Goal: Contribute content: Contribute content

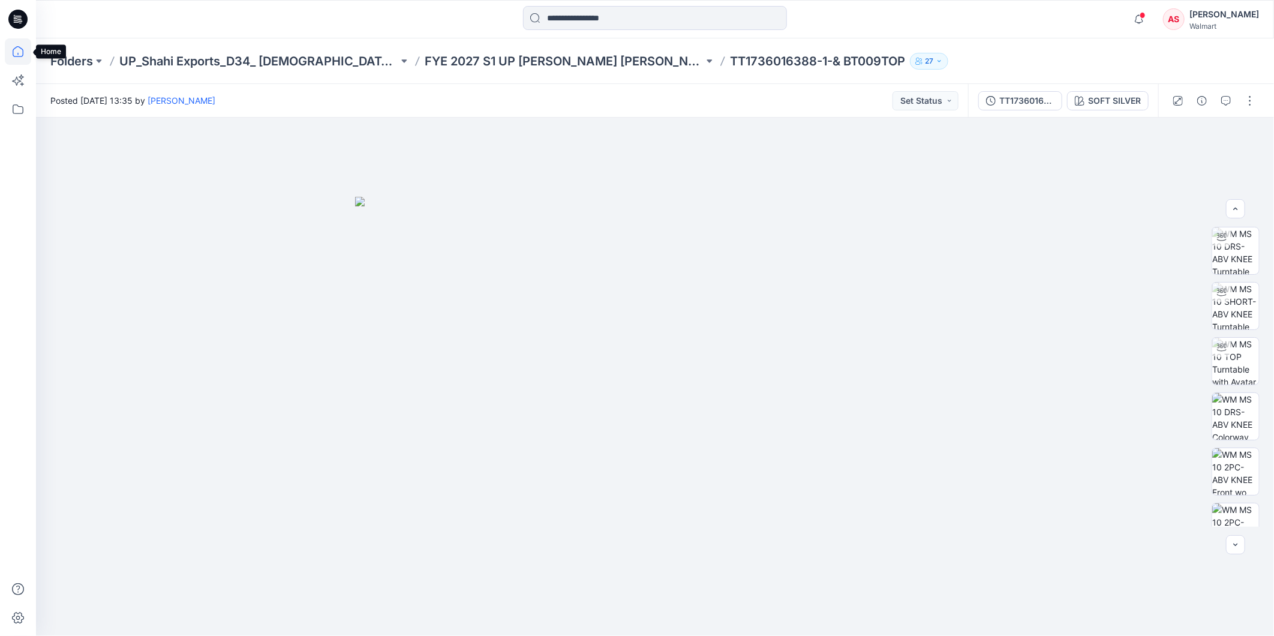
scroll to position [532, 0]
click at [17, 47] on icon at bounding box center [18, 51] width 26 height 26
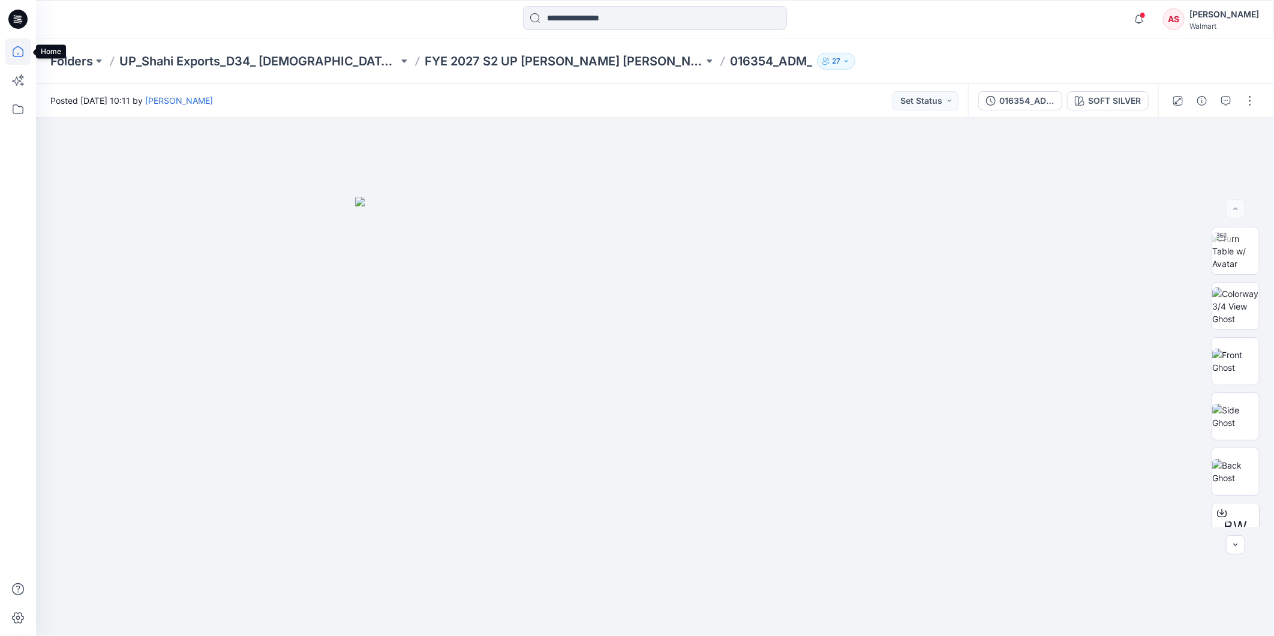
click at [20, 51] on icon at bounding box center [18, 51] width 26 height 26
click at [21, 56] on icon at bounding box center [18, 51] width 26 height 26
click at [19, 52] on icon at bounding box center [18, 51] width 26 height 26
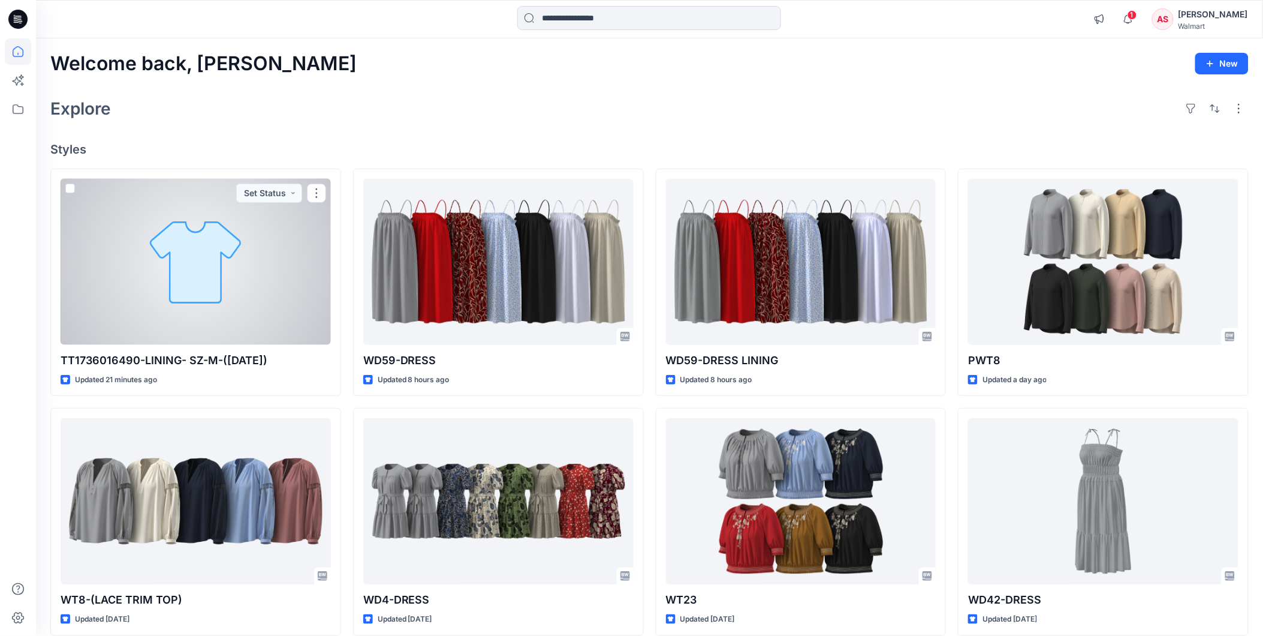
click at [183, 288] on div at bounding box center [196, 262] width 270 height 166
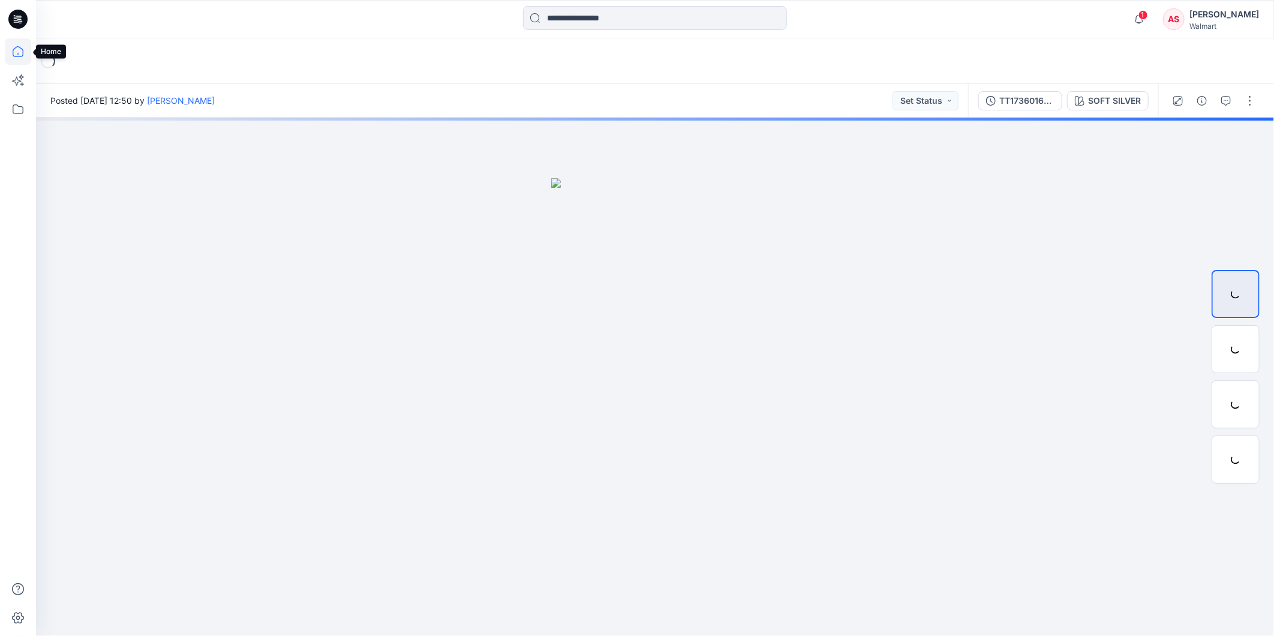
click at [13, 49] on icon at bounding box center [18, 51] width 11 height 11
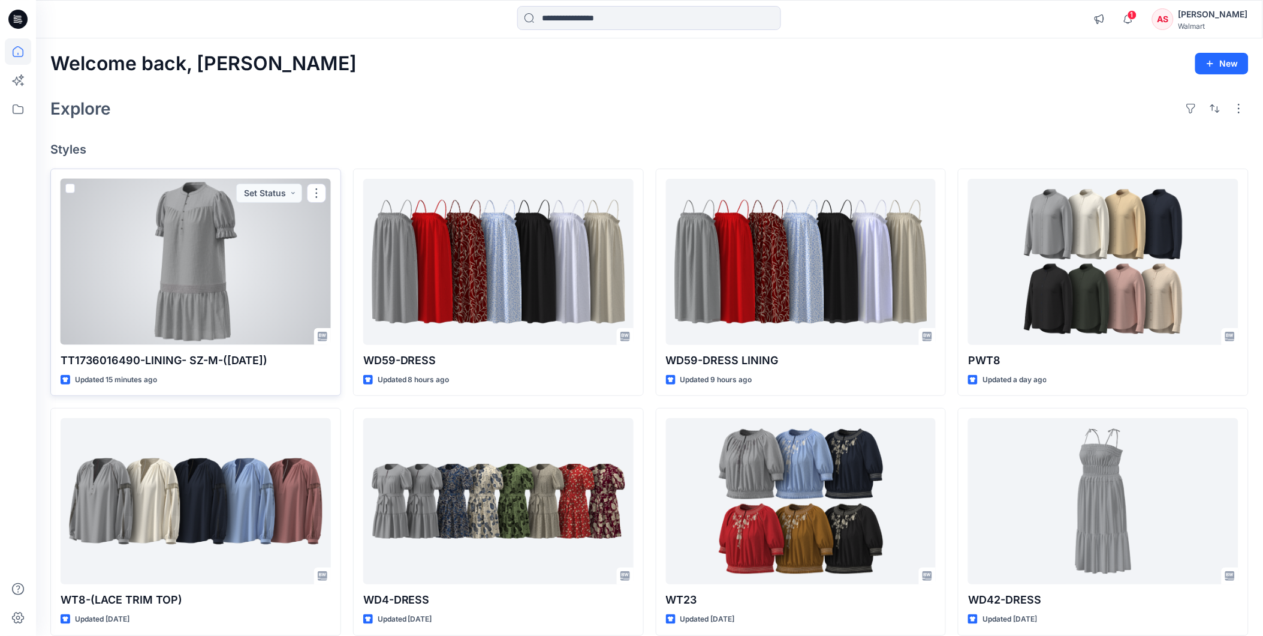
click at [198, 293] on div at bounding box center [196, 262] width 270 height 166
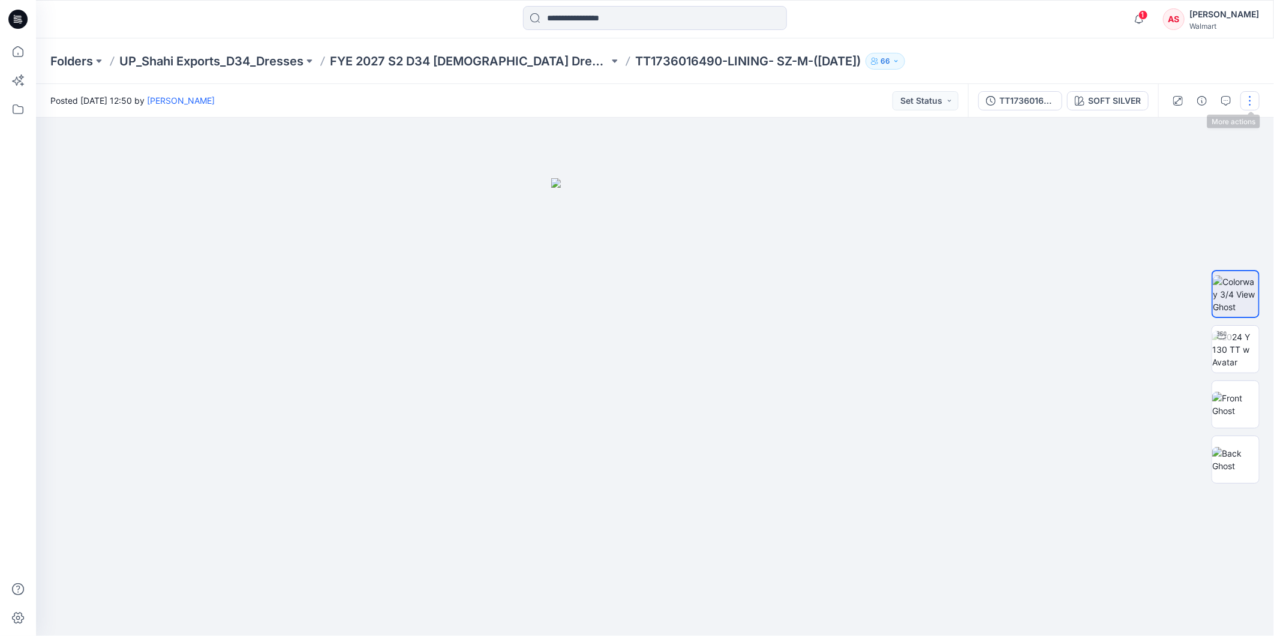
click at [1248, 98] on button "button" at bounding box center [1249, 100] width 19 height 19
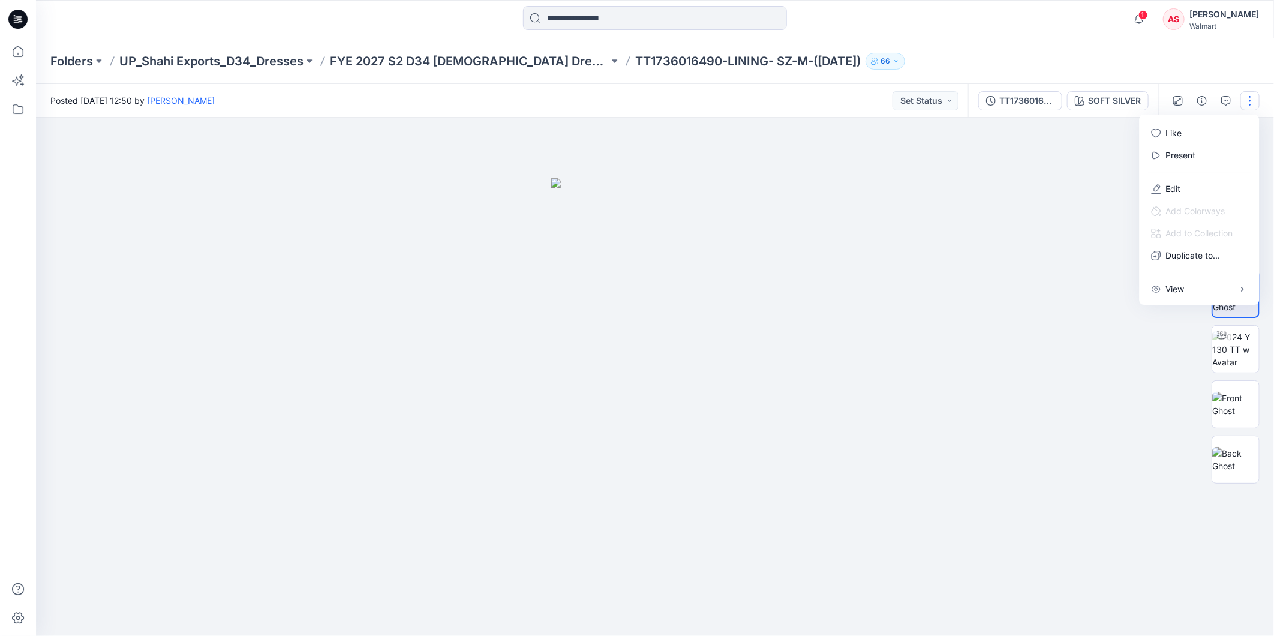
click at [1188, 152] on p "Present" at bounding box center [1181, 155] width 30 height 13
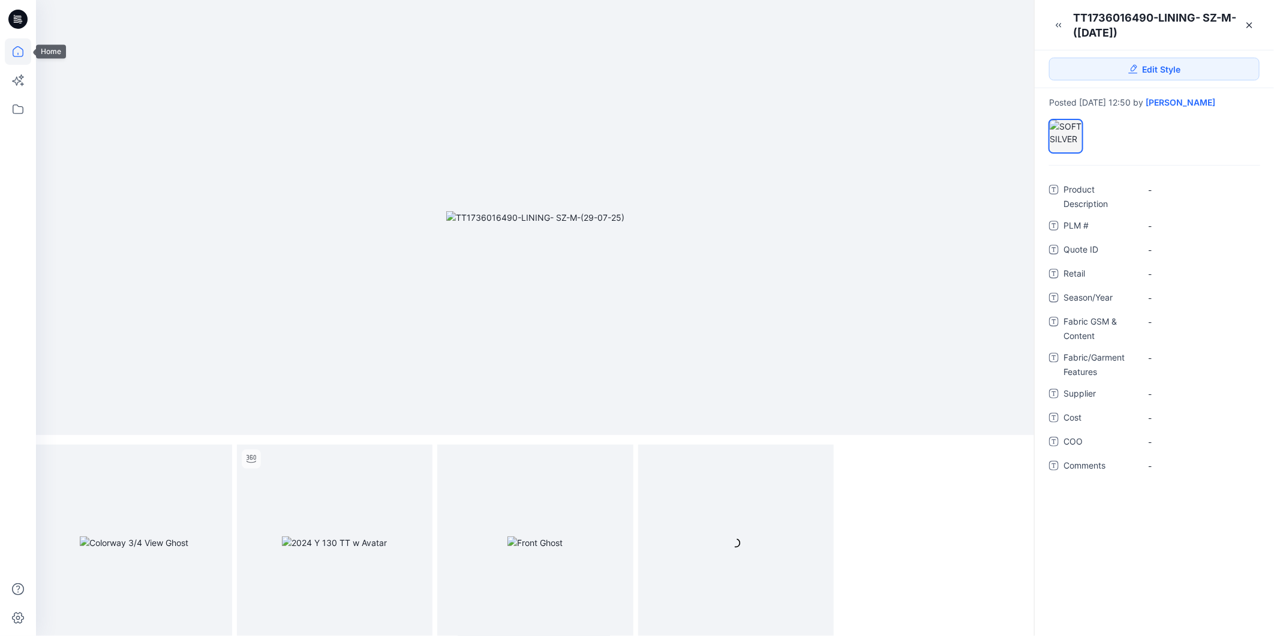
click at [12, 55] on icon at bounding box center [18, 51] width 26 height 26
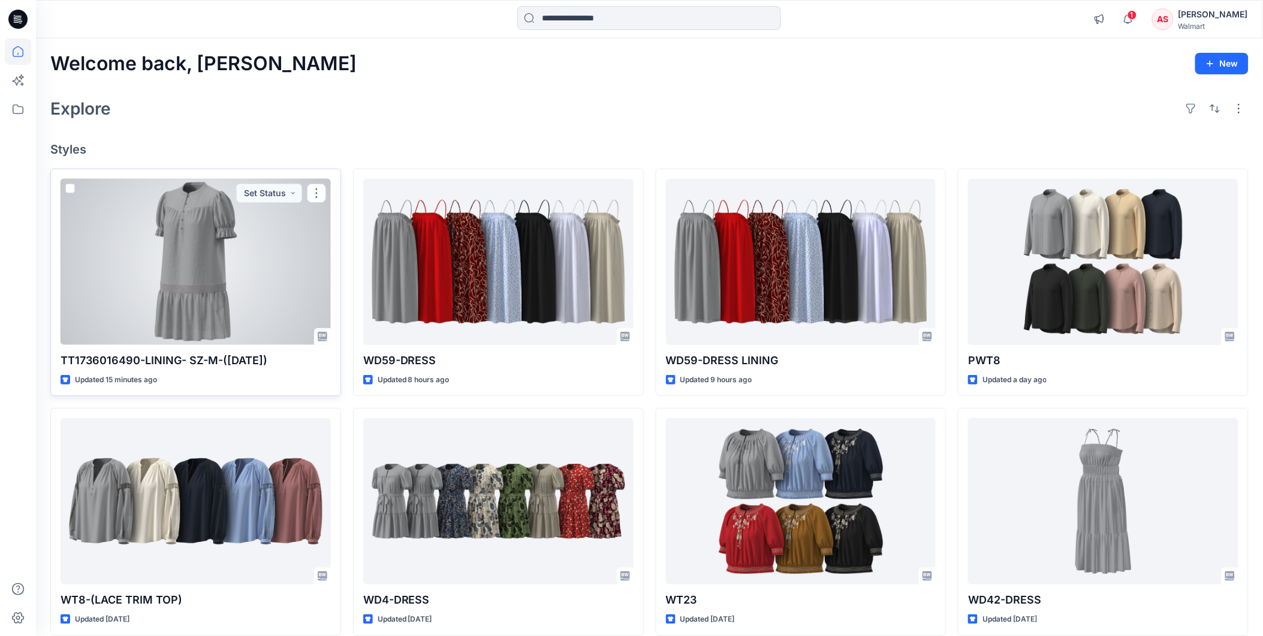
click at [243, 237] on div at bounding box center [196, 262] width 270 height 166
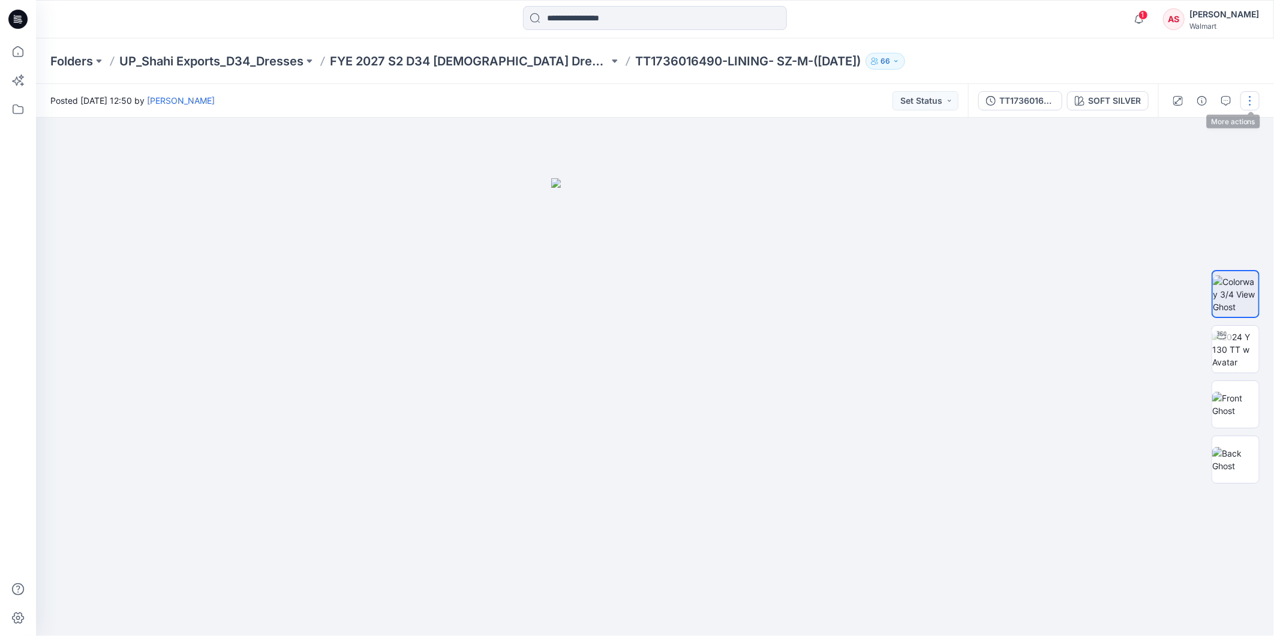
click at [1250, 101] on button "button" at bounding box center [1249, 100] width 19 height 19
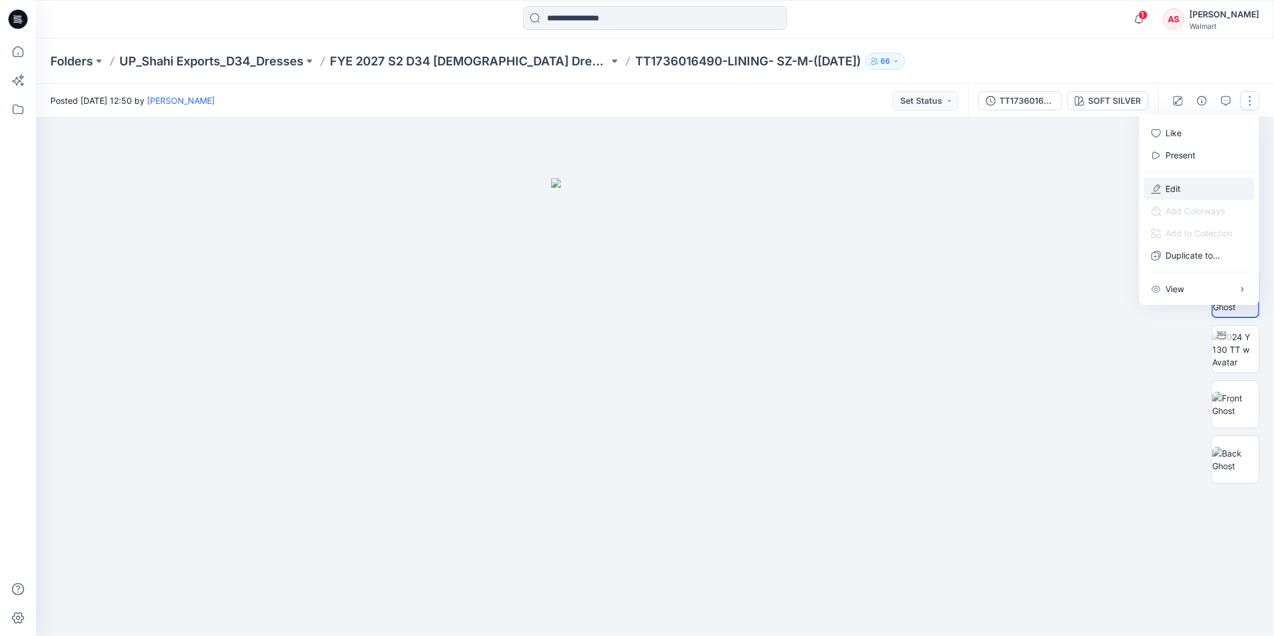
click at [1175, 186] on p "Edit" at bounding box center [1173, 188] width 15 height 13
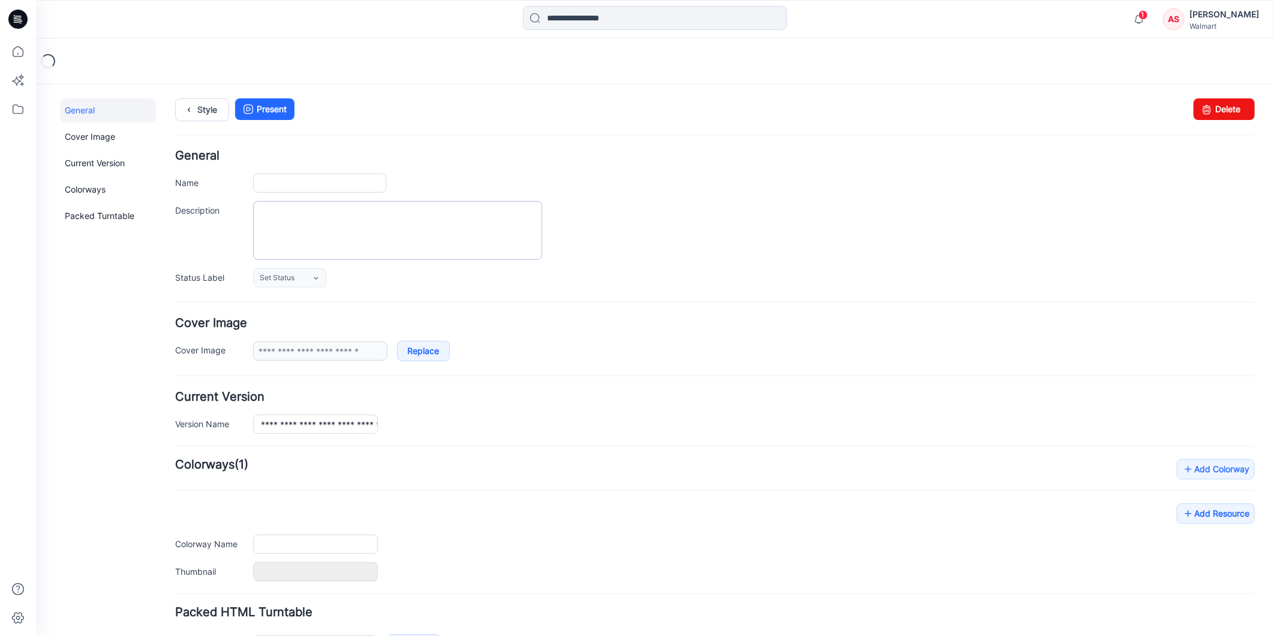
type input "**********"
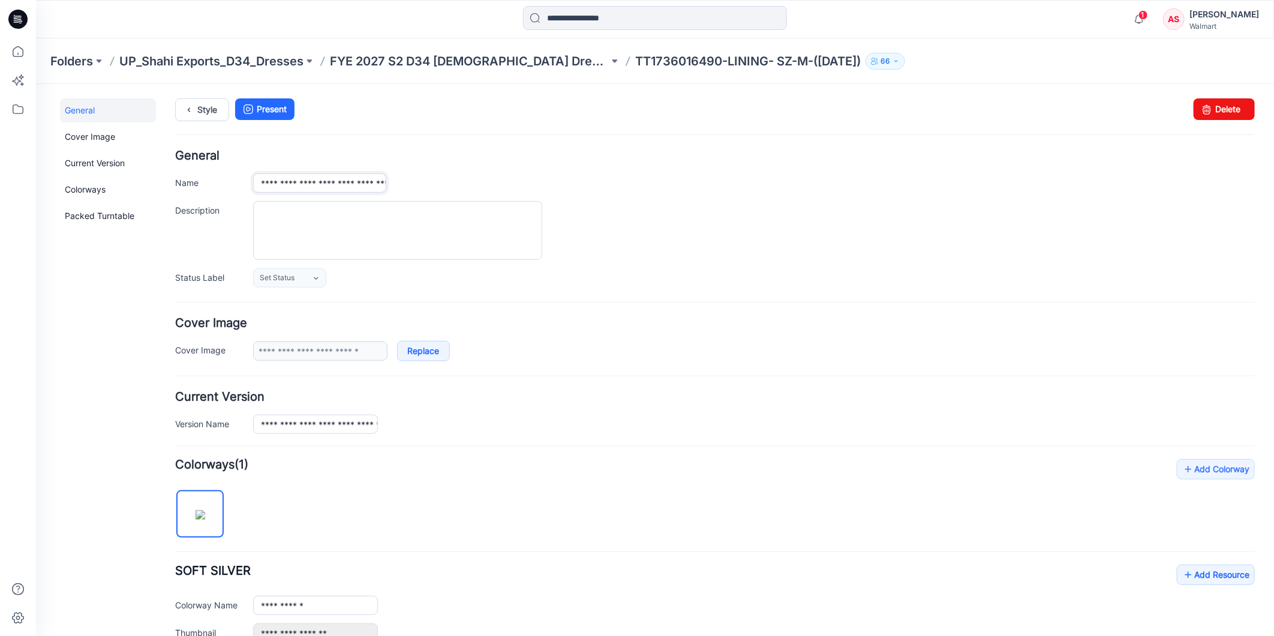
scroll to position [0, 43]
drag, startPoint x: 354, startPoint y: 186, endPoint x: 402, endPoint y: 195, distance: 49.4
click at [402, 195] on div "**********" at bounding box center [713, 217] width 1079 height 137
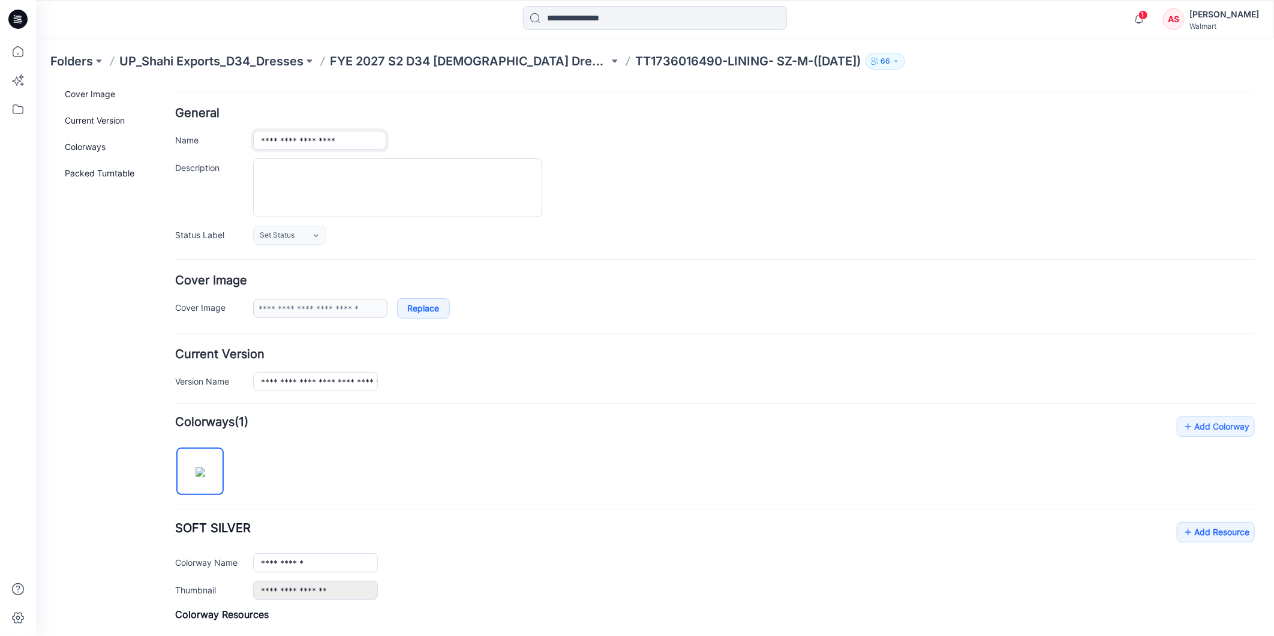
scroll to position [67, 0]
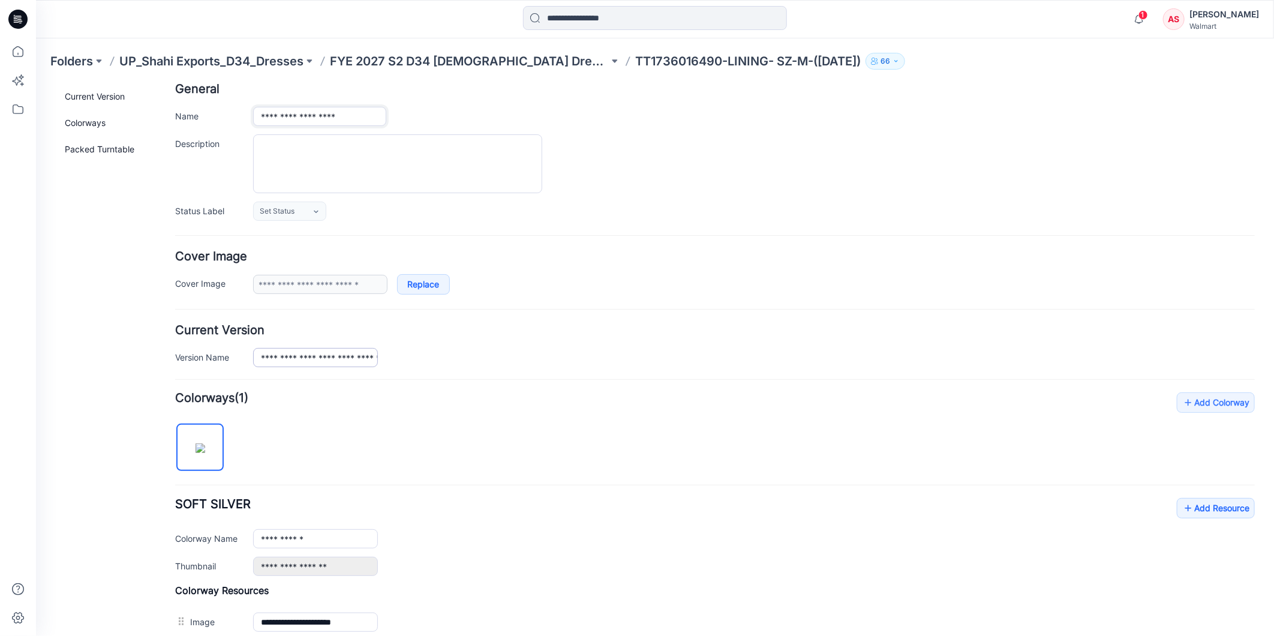
type input "**********"
drag, startPoint x: 354, startPoint y: 361, endPoint x: 397, endPoint y: 368, distance: 43.8
click at [397, 368] on form "**********" at bounding box center [713, 457] width 1079 height 748
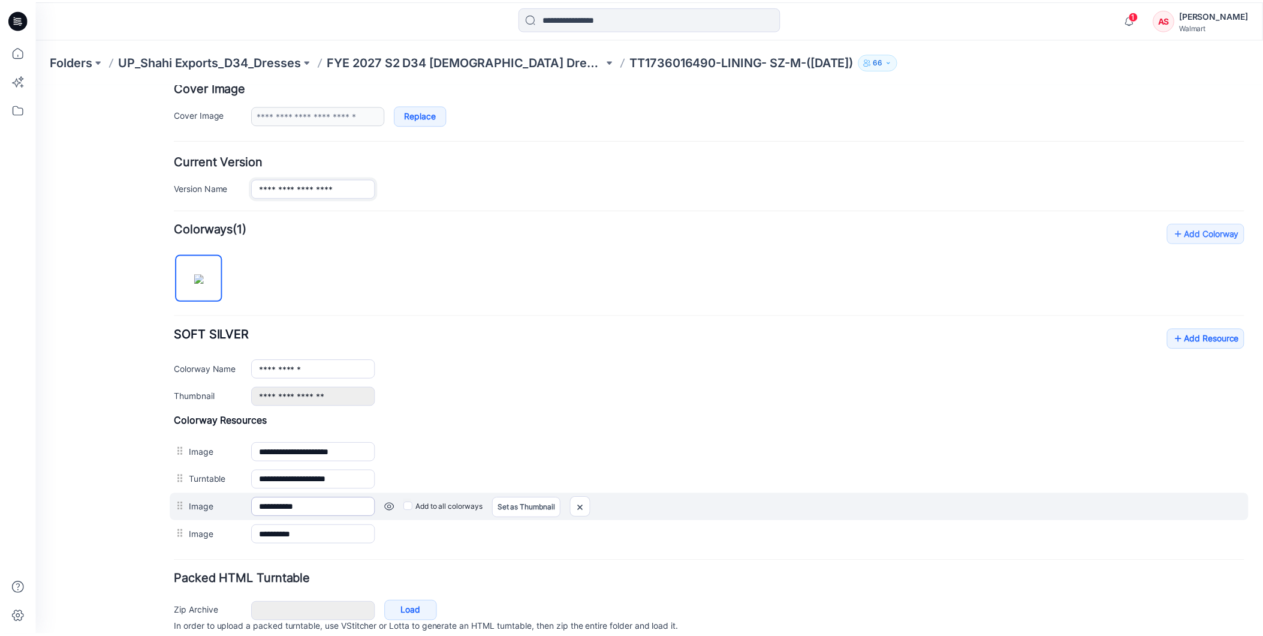
scroll to position [289, 0]
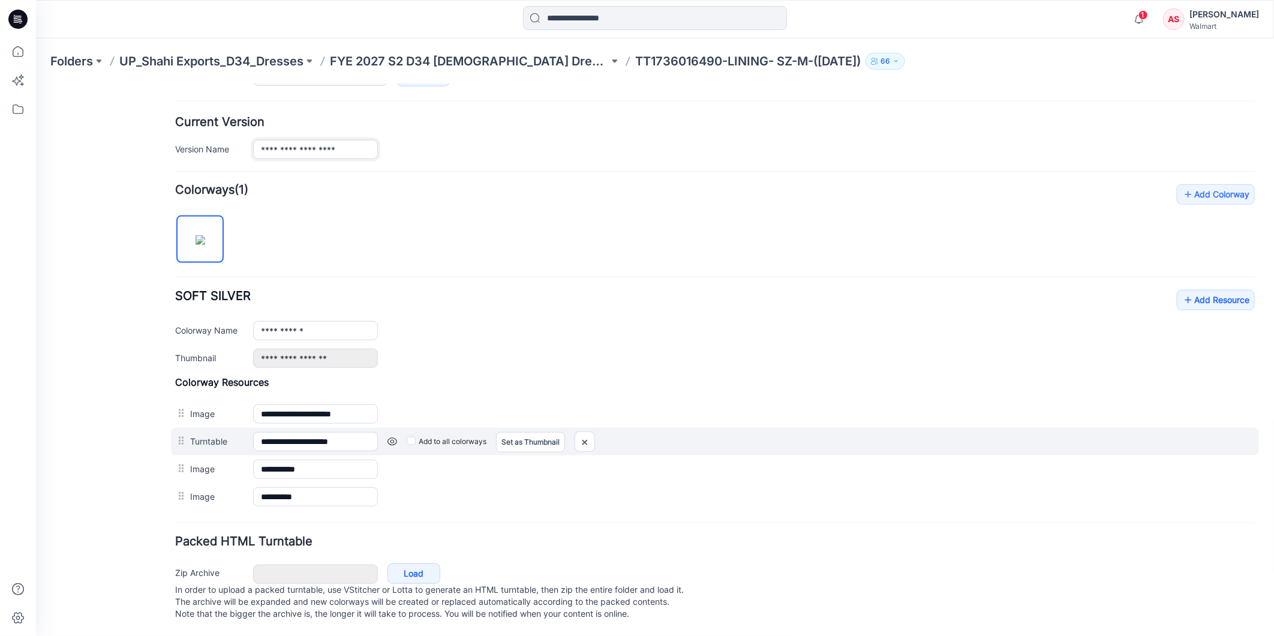
type input "**********"
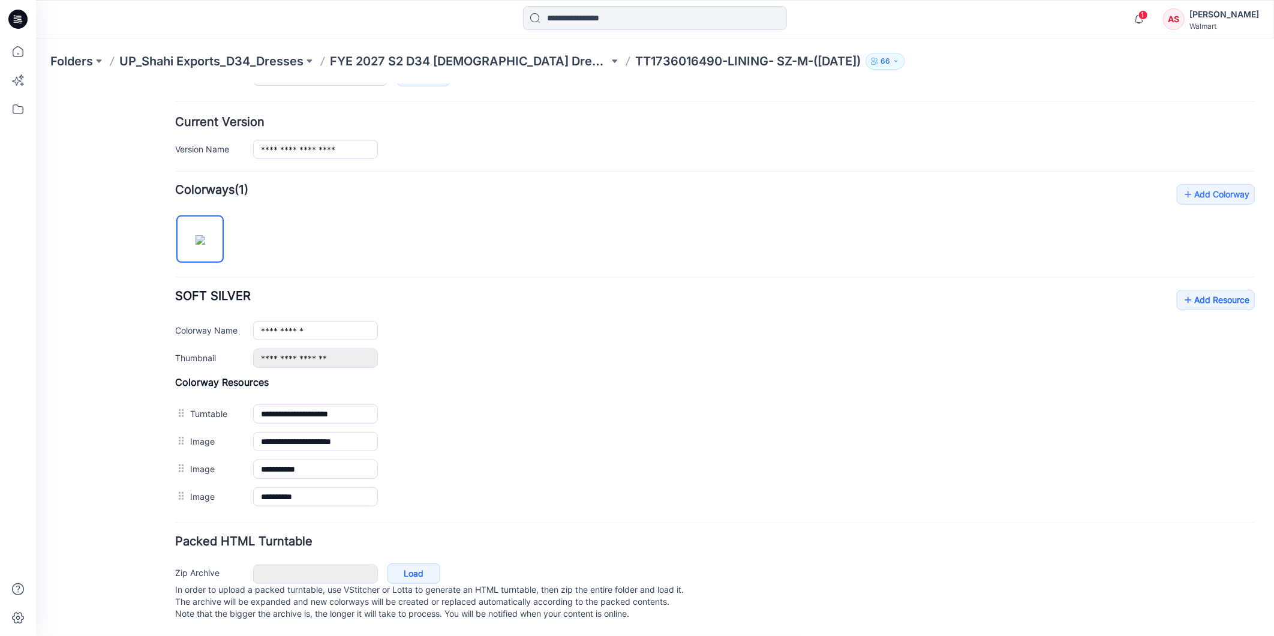
click at [935, 118] on div "**********" at bounding box center [713, 137] width 1079 height 43
click at [24, 55] on icon at bounding box center [18, 51] width 26 height 26
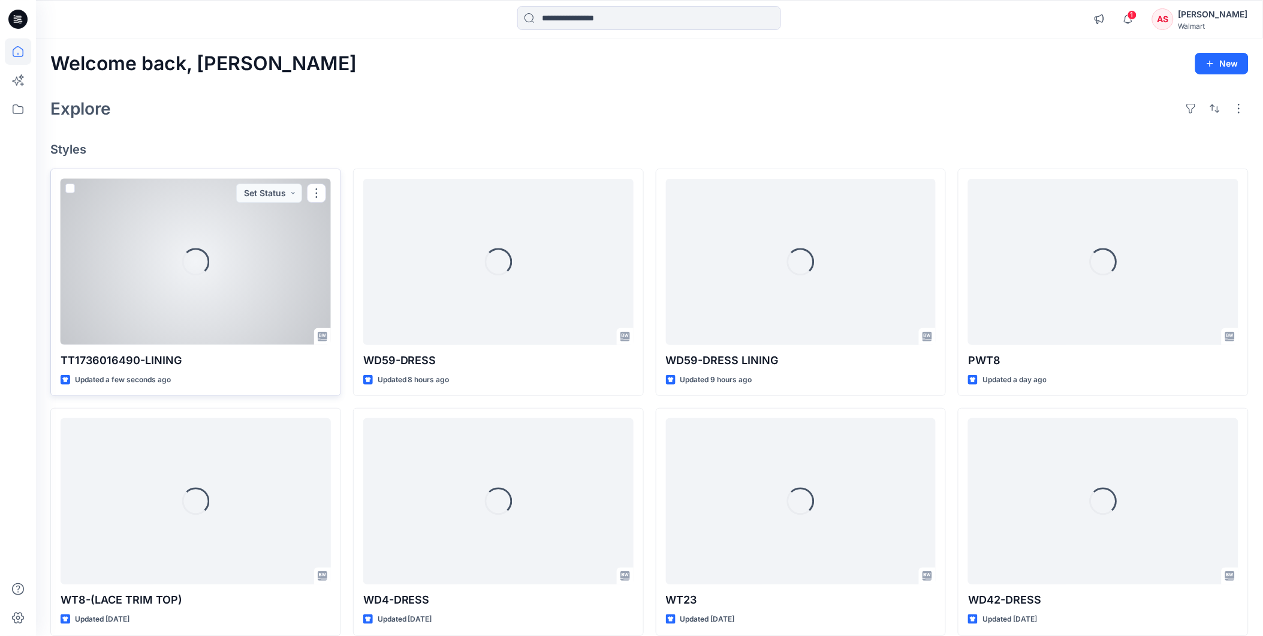
click at [111, 276] on div "Loading..." at bounding box center [196, 262] width 270 height 166
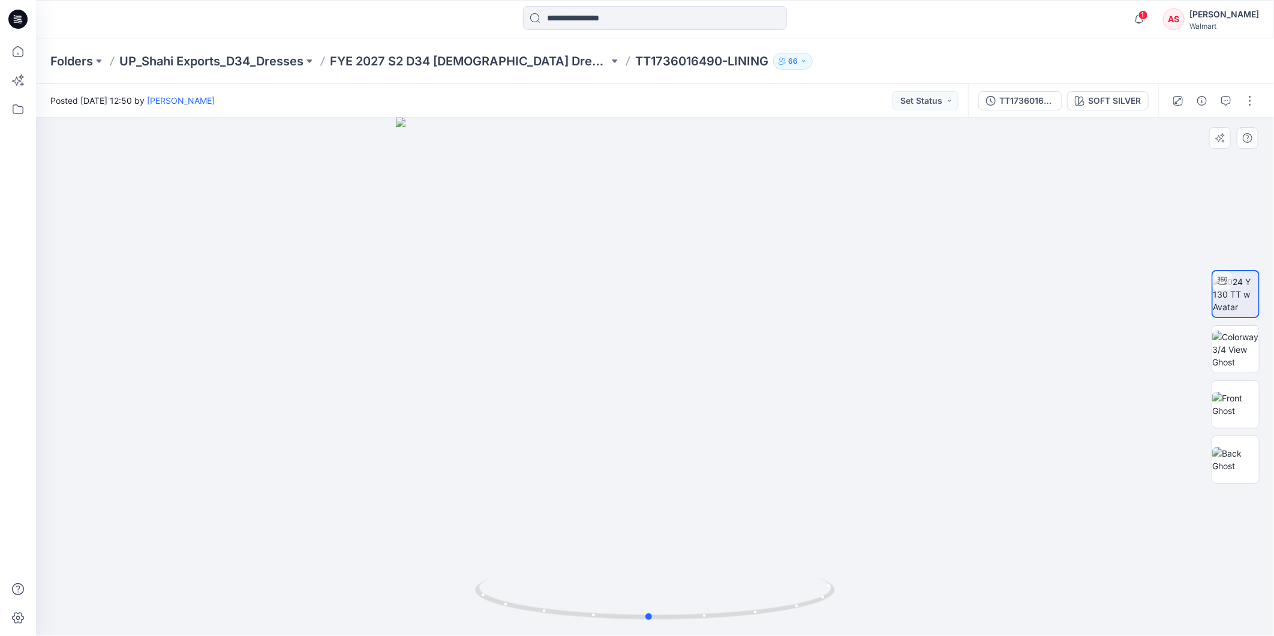
drag, startPoint x: 798, startPoint y: 606, endPoint x: 1152, endPoint y: 595, distance: 353.9
click at [1152, 595] on div at bounding box center [655, 377] width 1238 height 518
click at [23, 56] on icon at bounding box center [18, 51] width 26 height 26
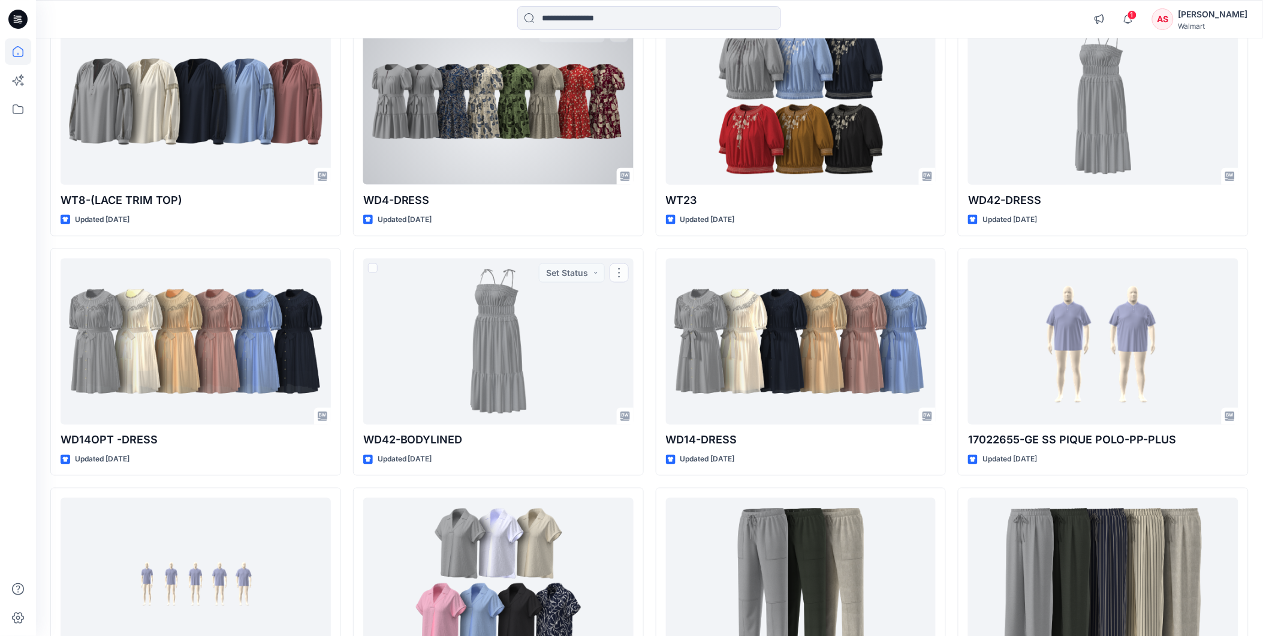
scroll to position [266, 0]
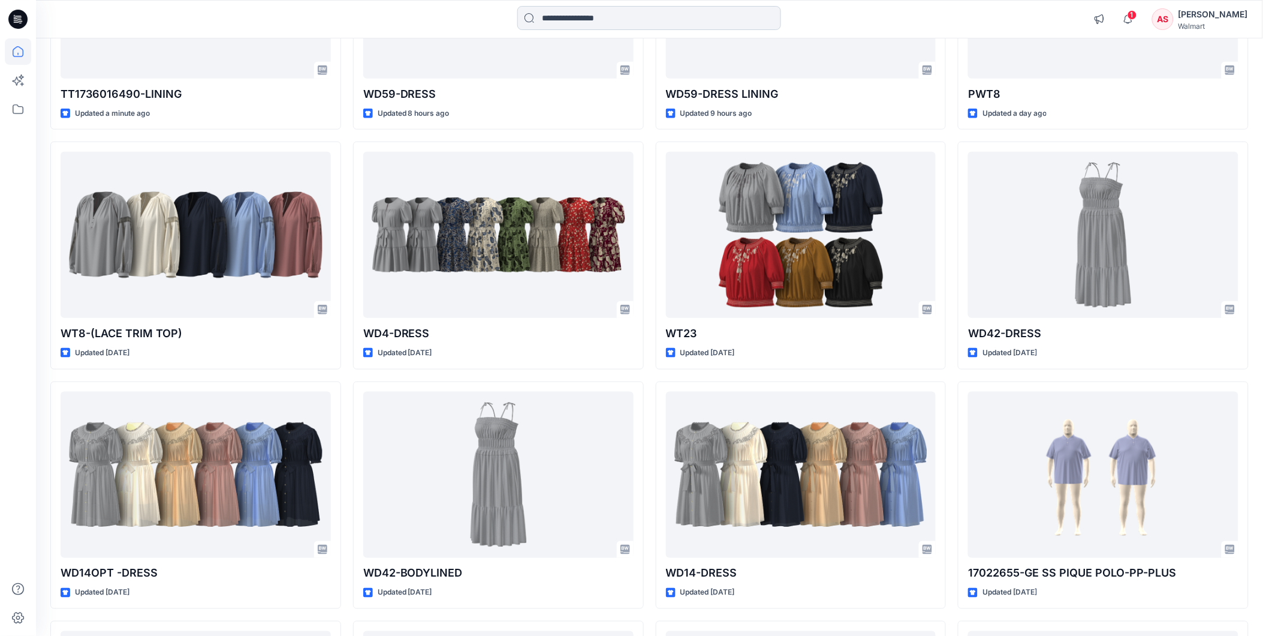
click at [562, 16] on input at bounding box center [649, 18] width 264 height 24
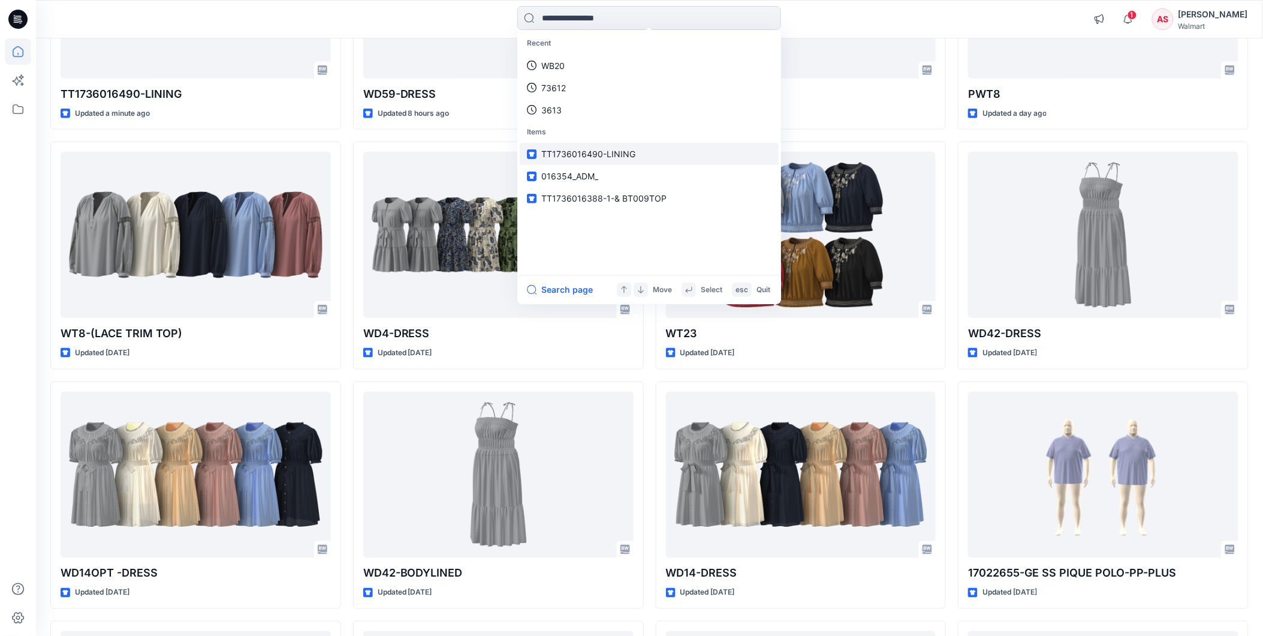
click at [588, 151] on span "TT1736016490-LINING" at bounding box center [588, 154] width 94 height 10
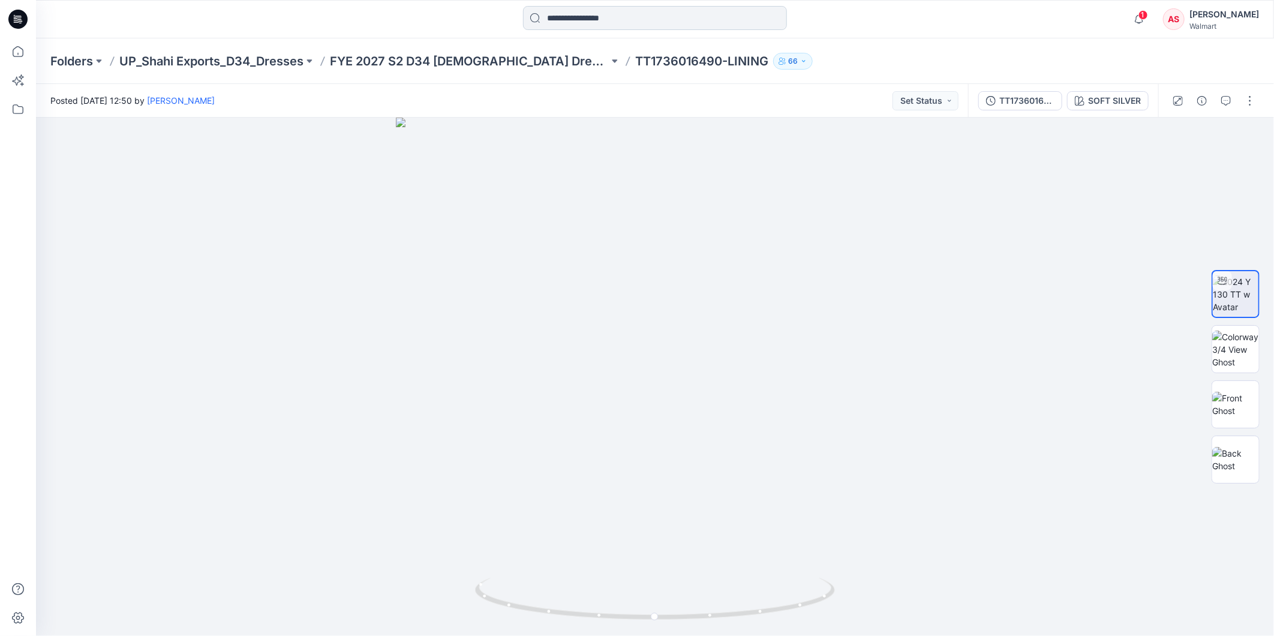
click at [580, 16] on input at bounding box center [655, 18] width 264 height 24
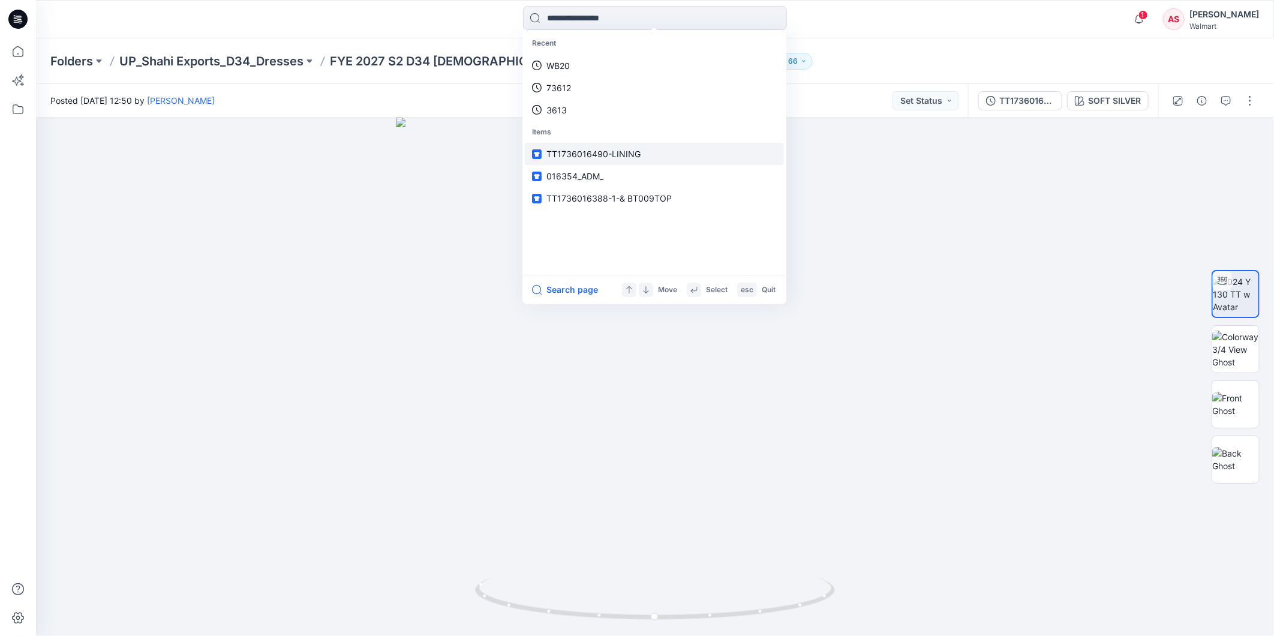
click at [567, 154] on span "TT1736016490-LINING" at bounding box center [593, 154] width 94 height 10
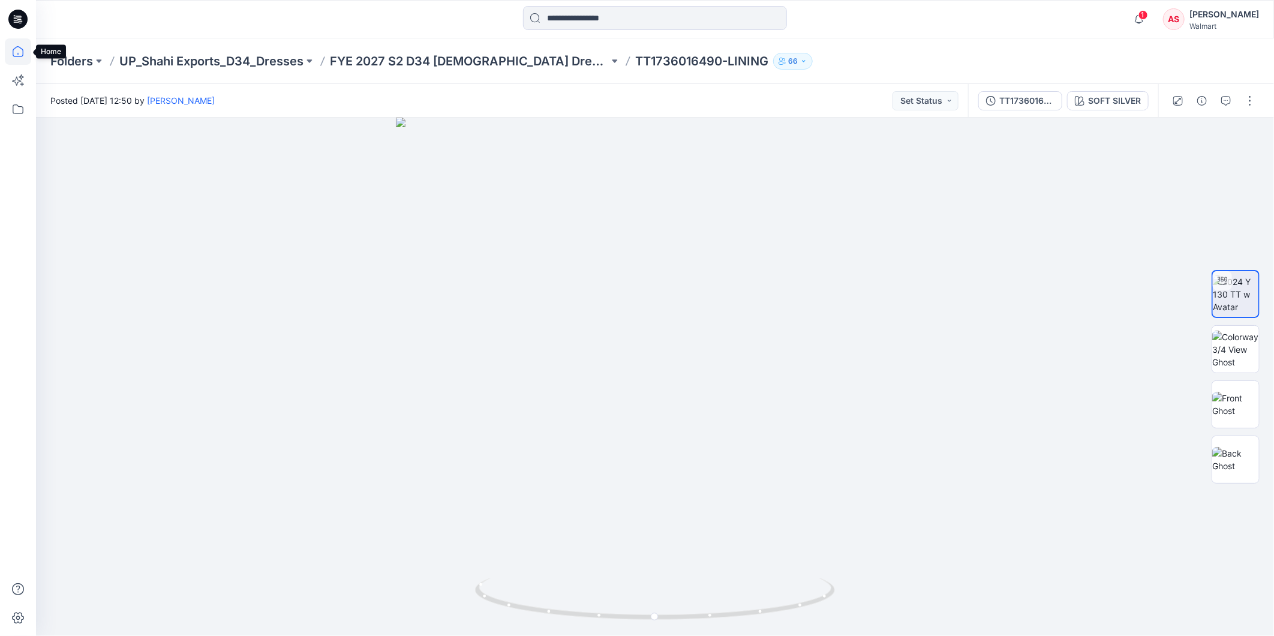
click at [14, 47] on icon at bounding box center [18, 51] width 26 height 26
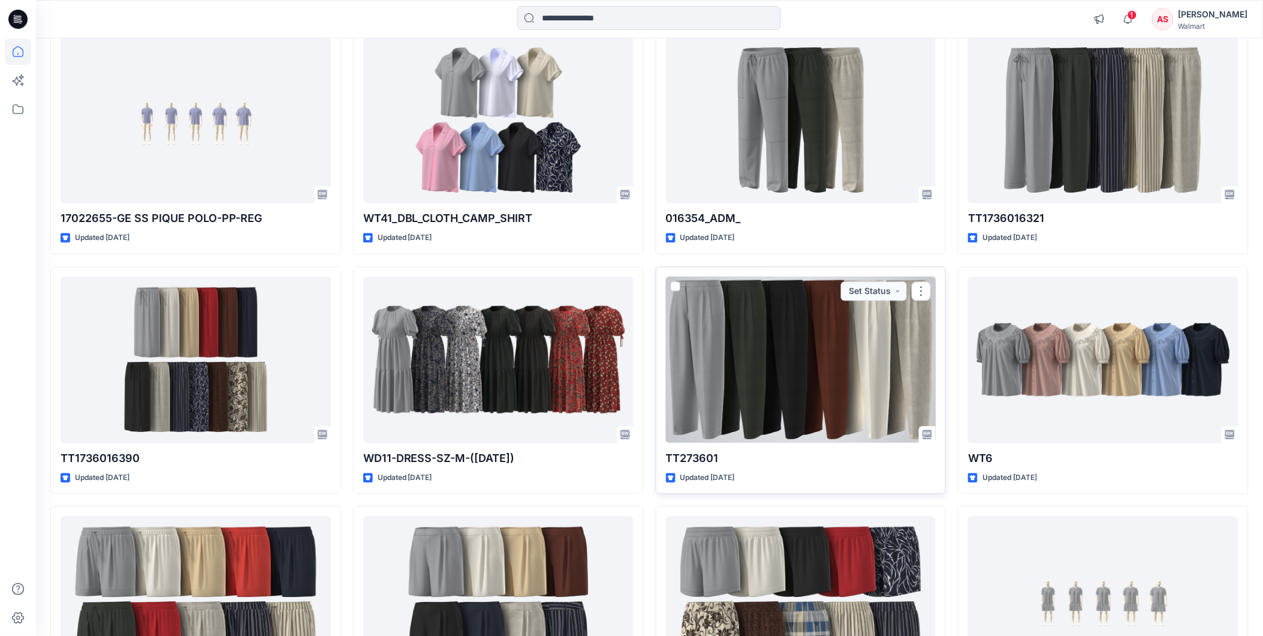
scroll to position [932, 0]
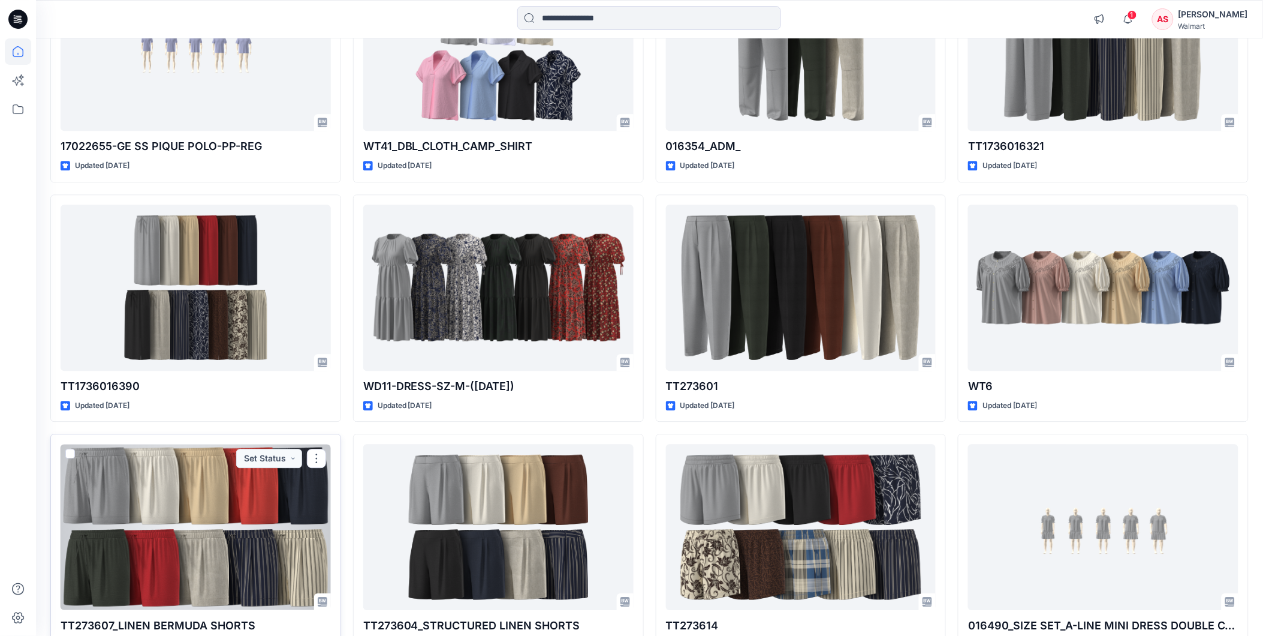
click at [181, 477] on div at bounding box center [196, 527] width 270 height 166
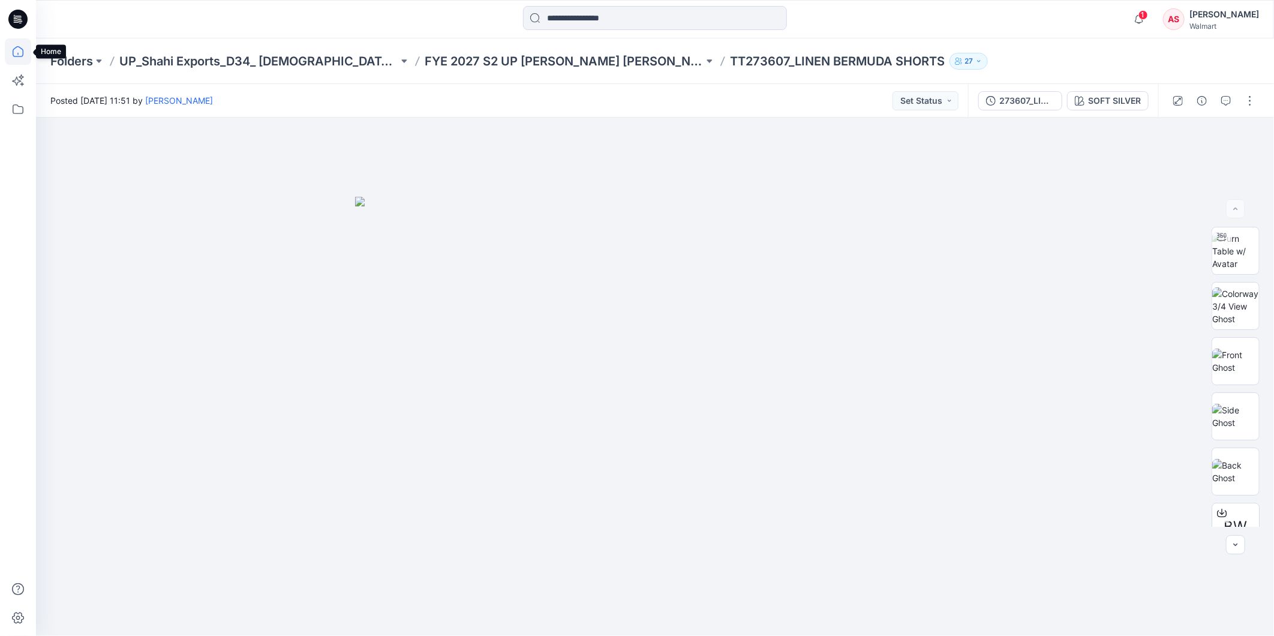
click at [20, 55] on icon at bounding box center [18, 51] width 26 height 26
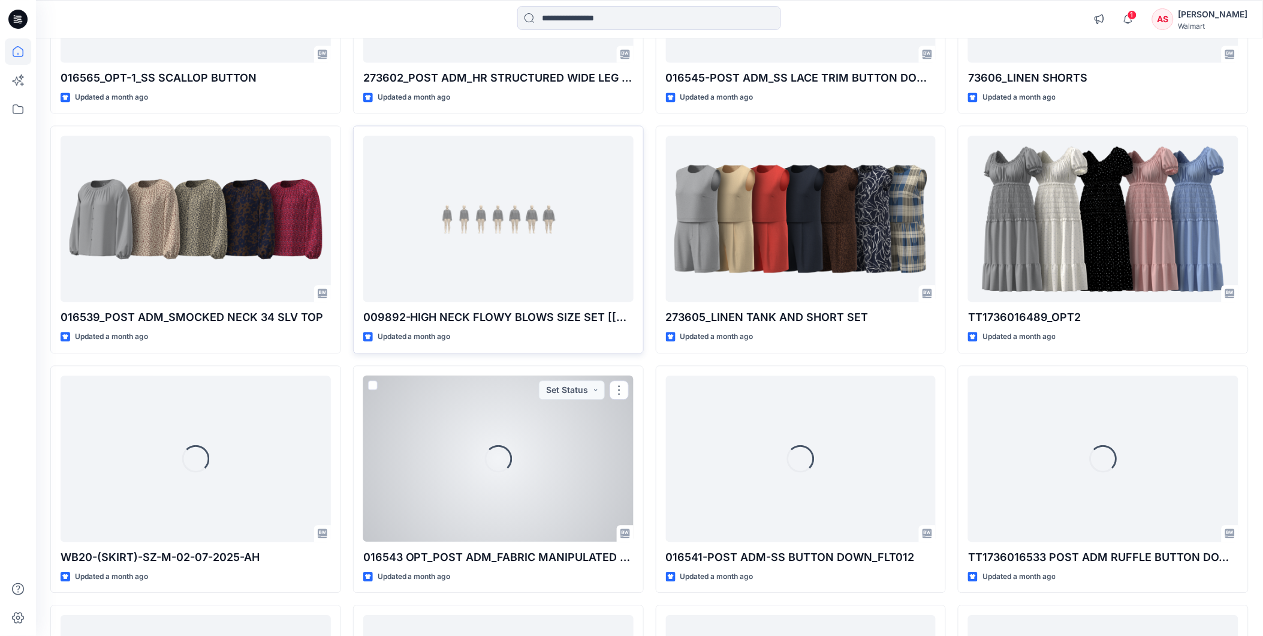
scroll to position [4158, 0]
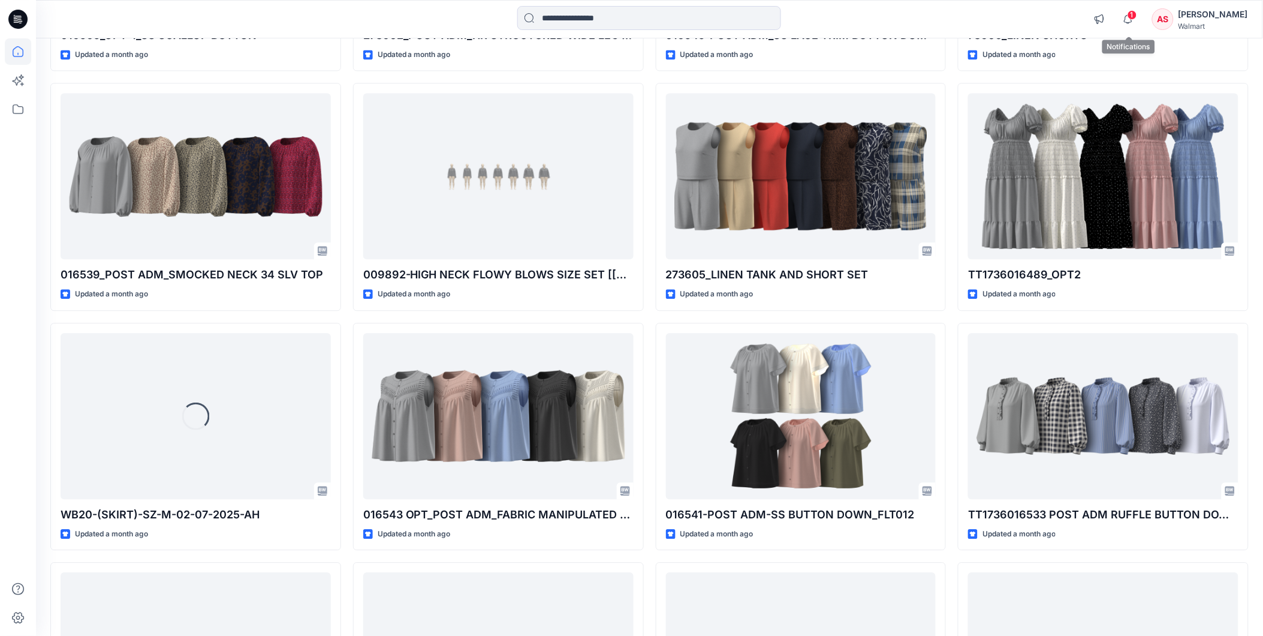
click at [1131, 15] on span "1" at bounding box center [1133, 15] width 10 height 10
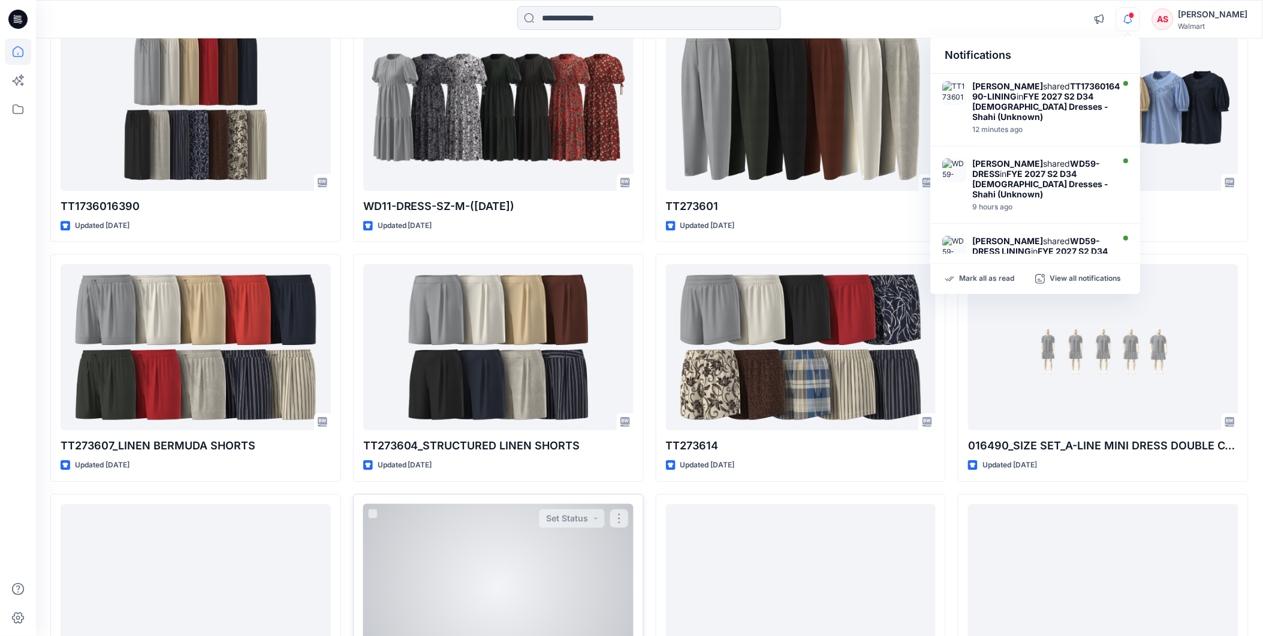
scroll to position [1199, 0]
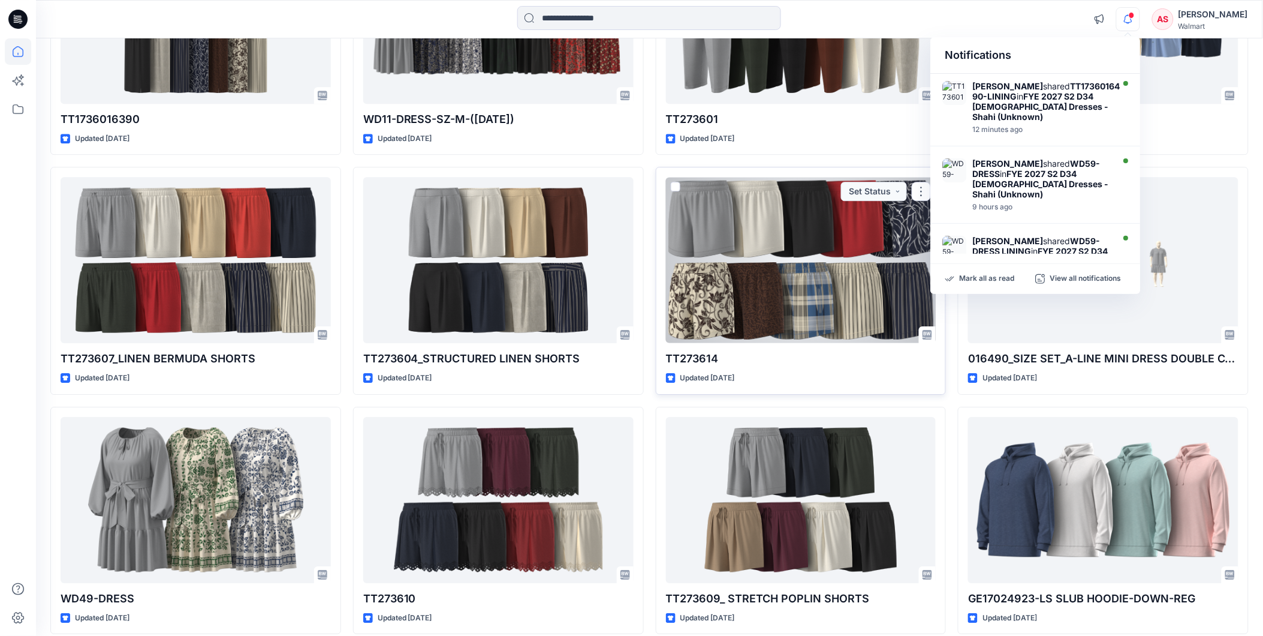
click at [795, 302] on div at bounding box center [801, 260] width 270 height 166
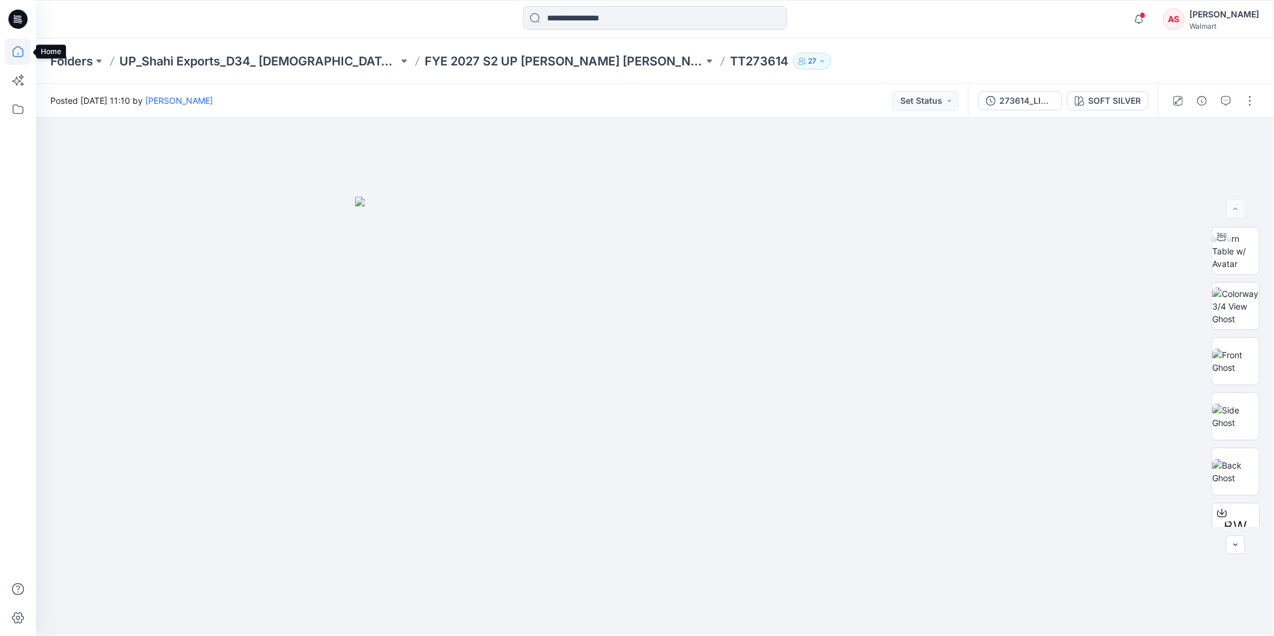
click at [18, 42] on icon at bounding box center [18, 51] width 26 height 26
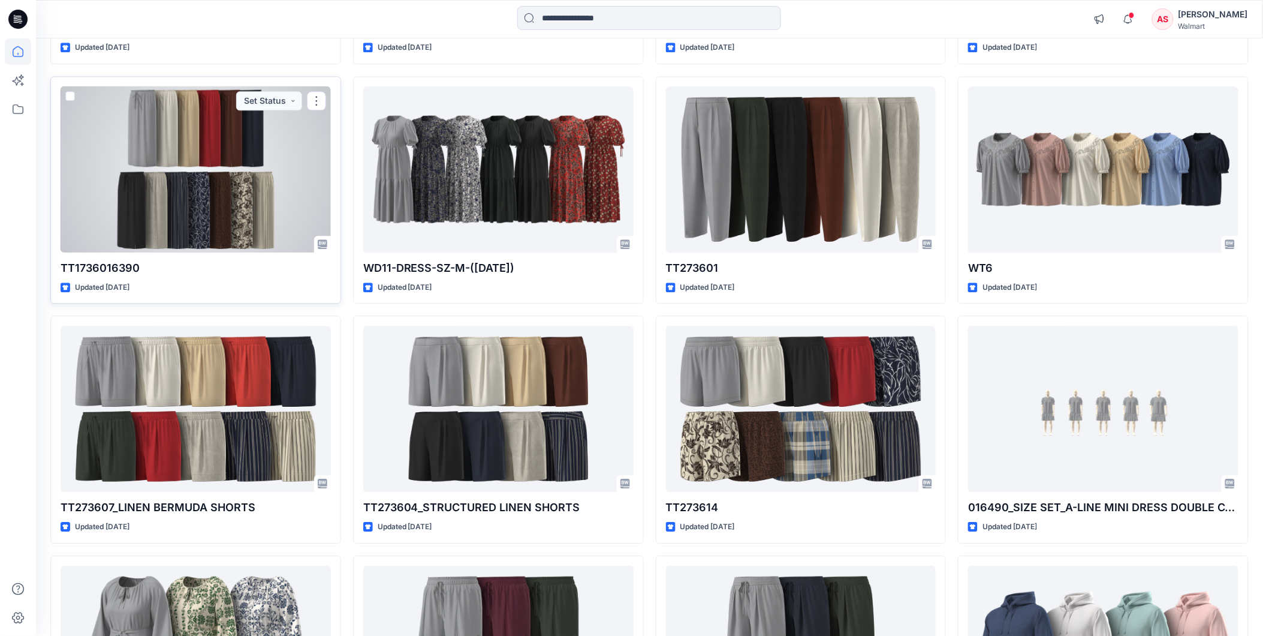
scroll to position [1066, 0]
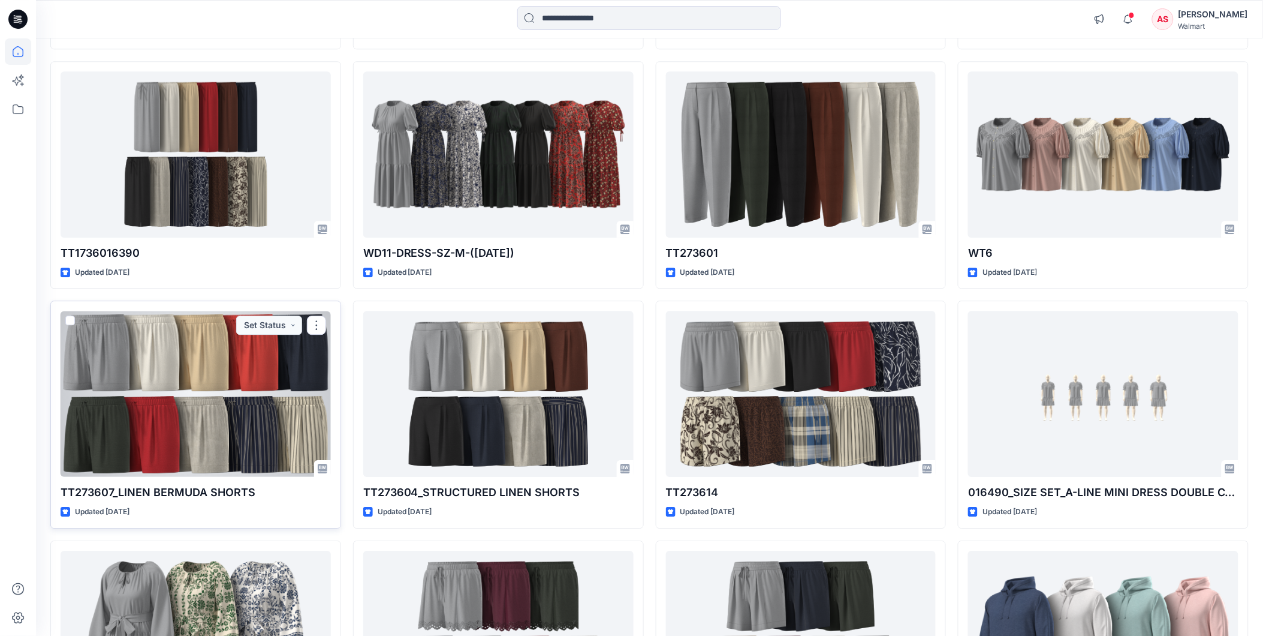
click at [205, 426] on div at bounding box center [196, 394] width 270 height 166
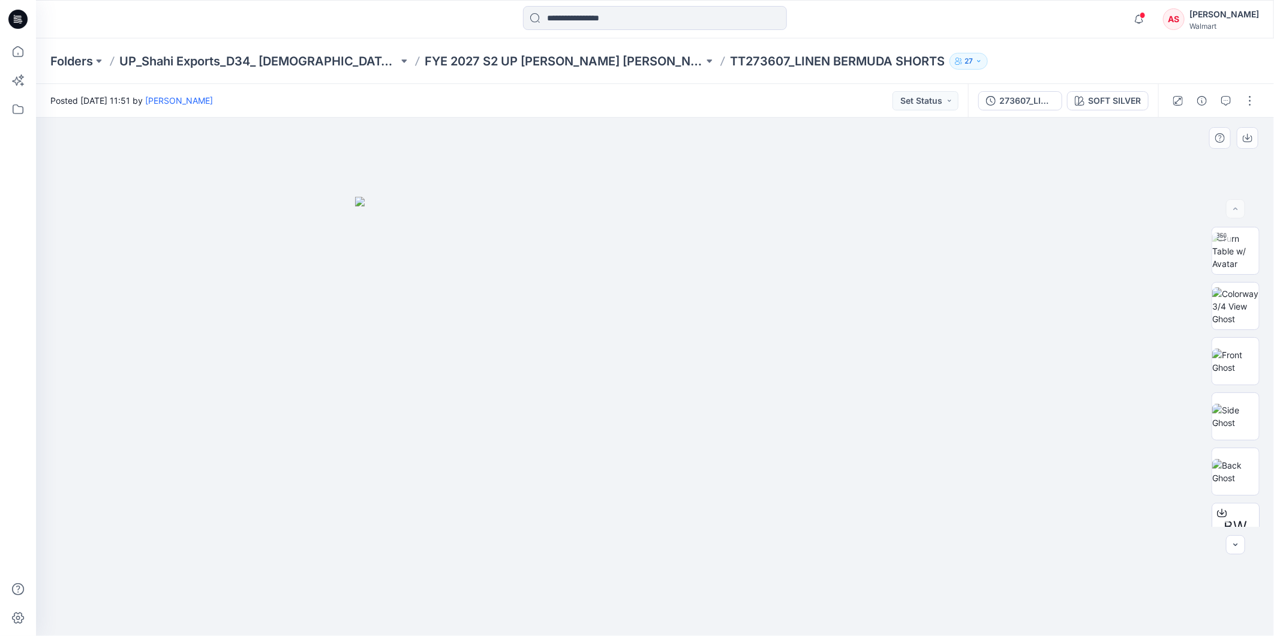
click at [1088, 326] on div at bounding box center [655, 377] width 1238 height 518
click at [1239, 249] on img at bounding box center [1235, 251] width 47 height 38
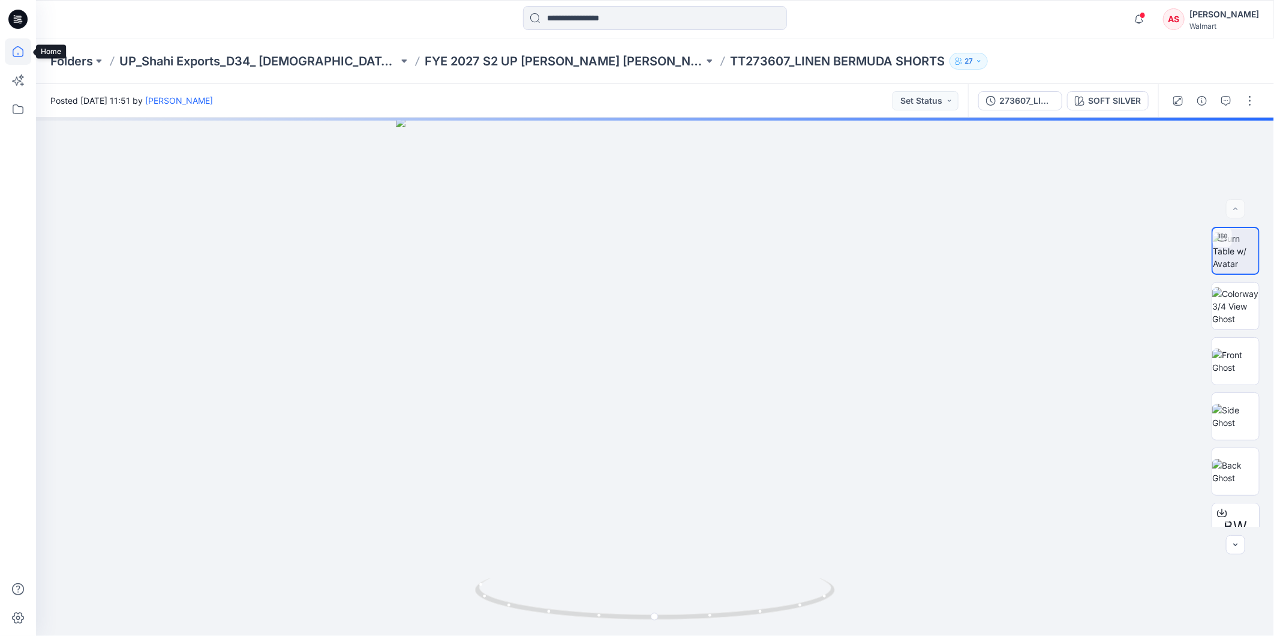
click at [19, 50] on icon at bounding box center [18, 51] width 26 height 26
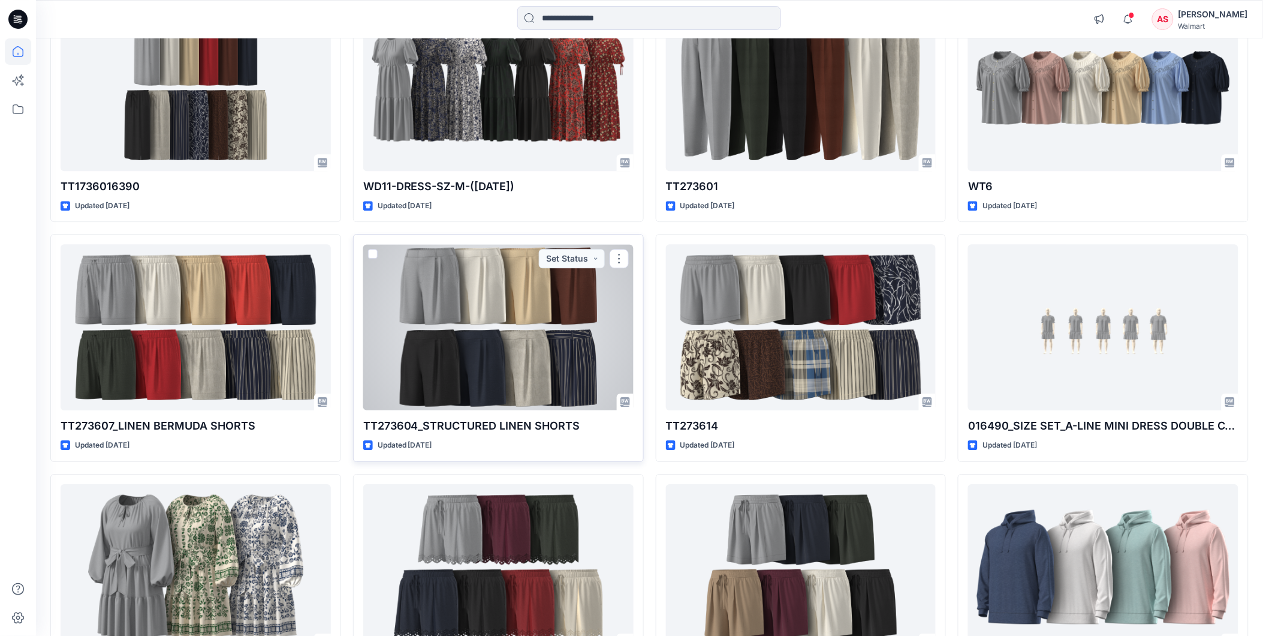
scroll to position [1199, 0]
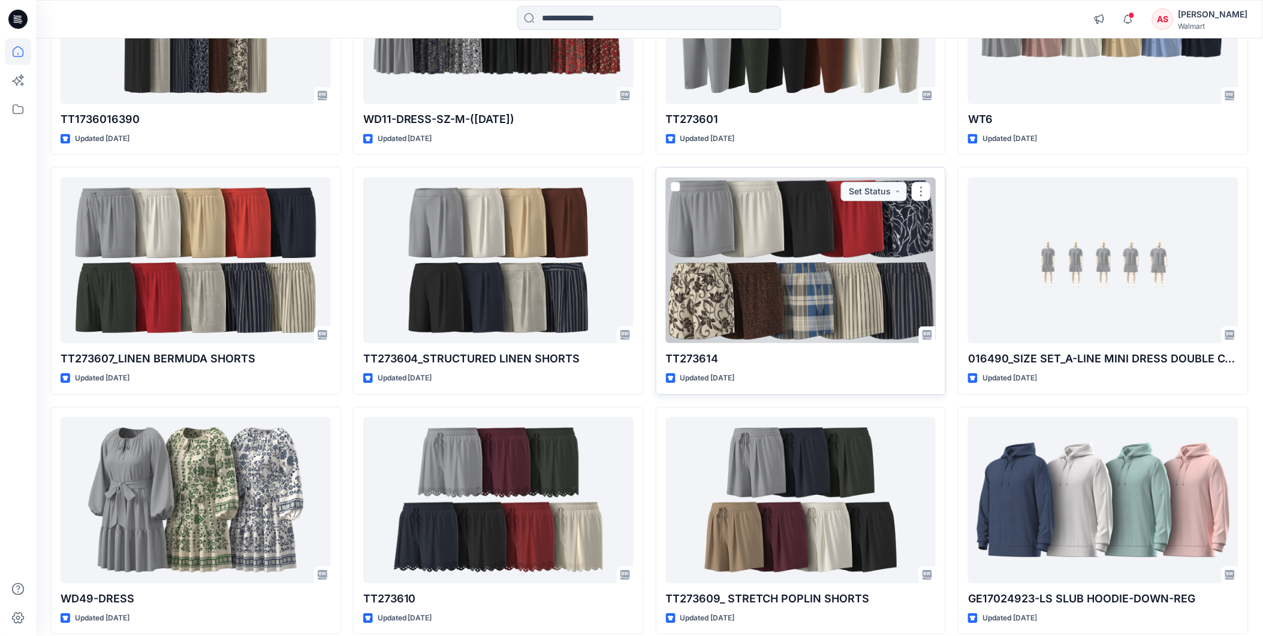
click at [778, 291] on div at bounding box center [801, 260] width 270 height 166
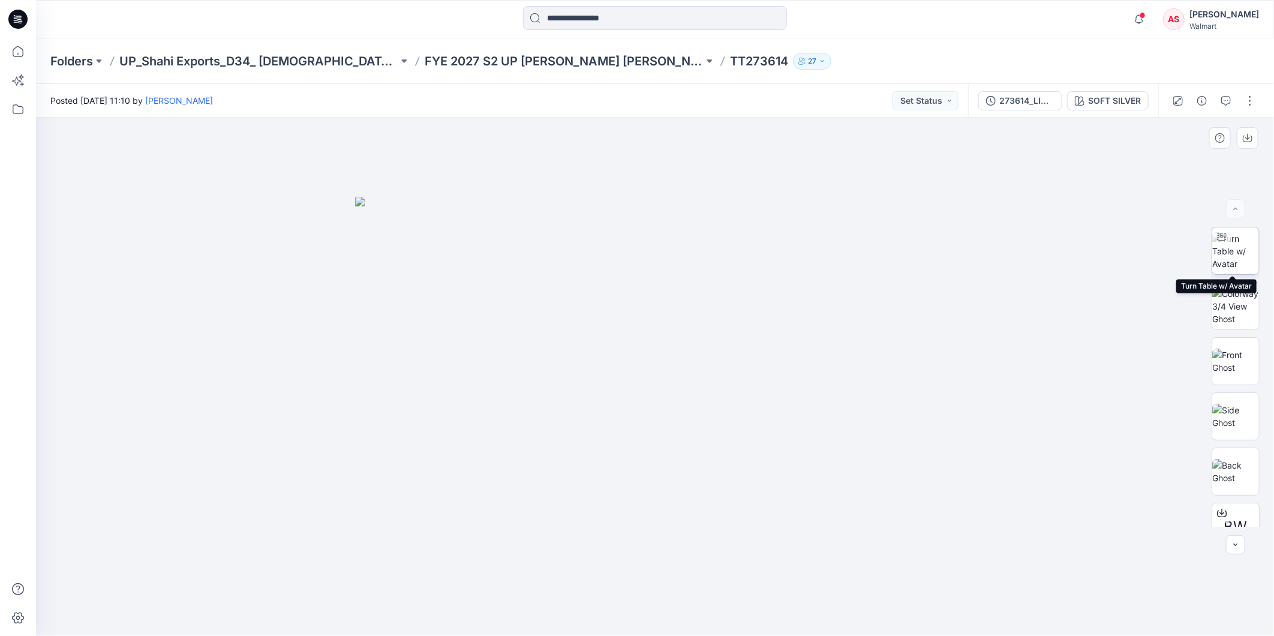
click at [1232, 245] on img at bounding box center [1235, 251] width 47 height 38
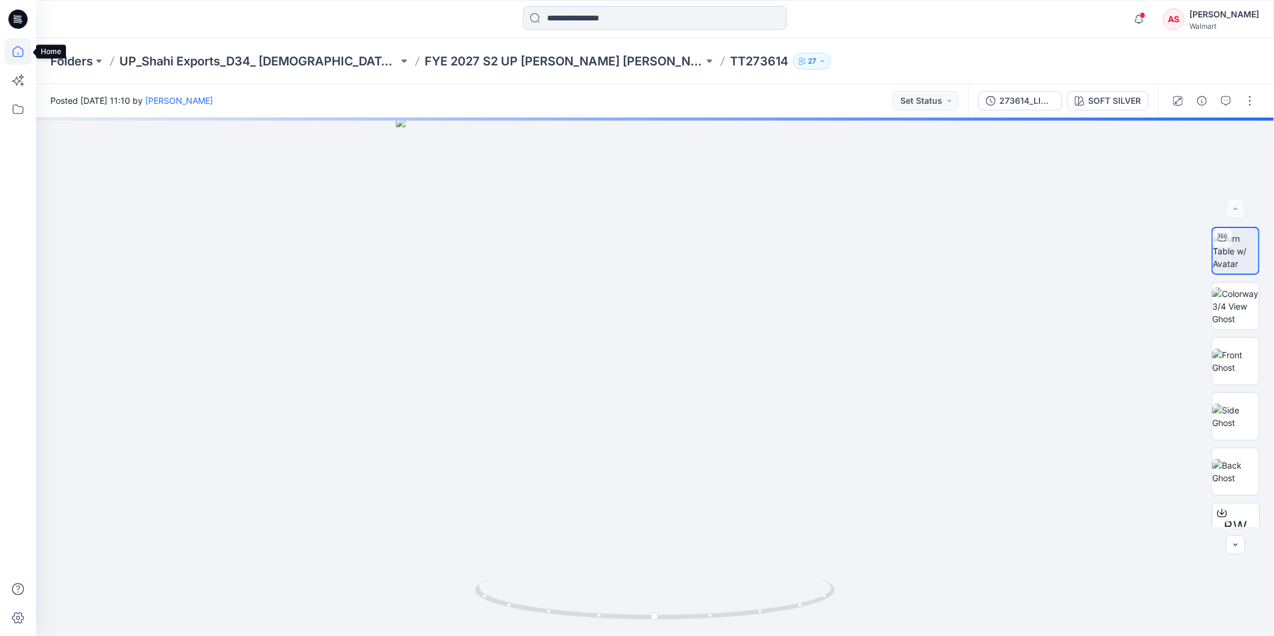
click at [14, 46] on icon at bounding box center [18, 51] width 26 height 26
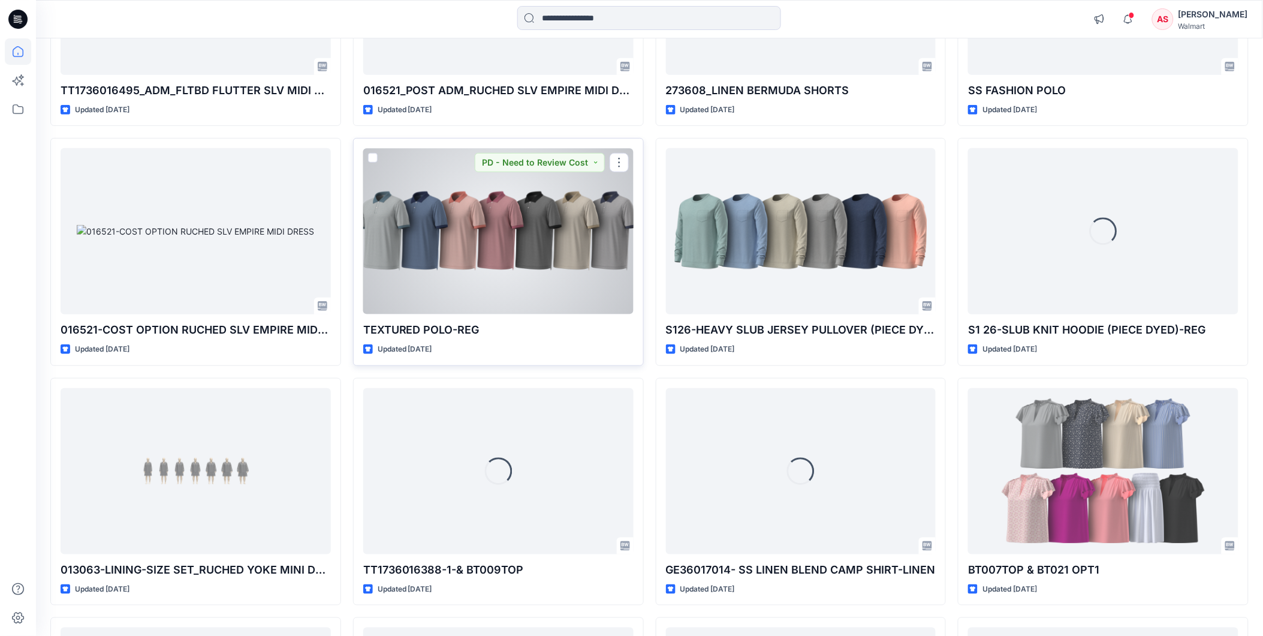
scroll to position [5210, 0]
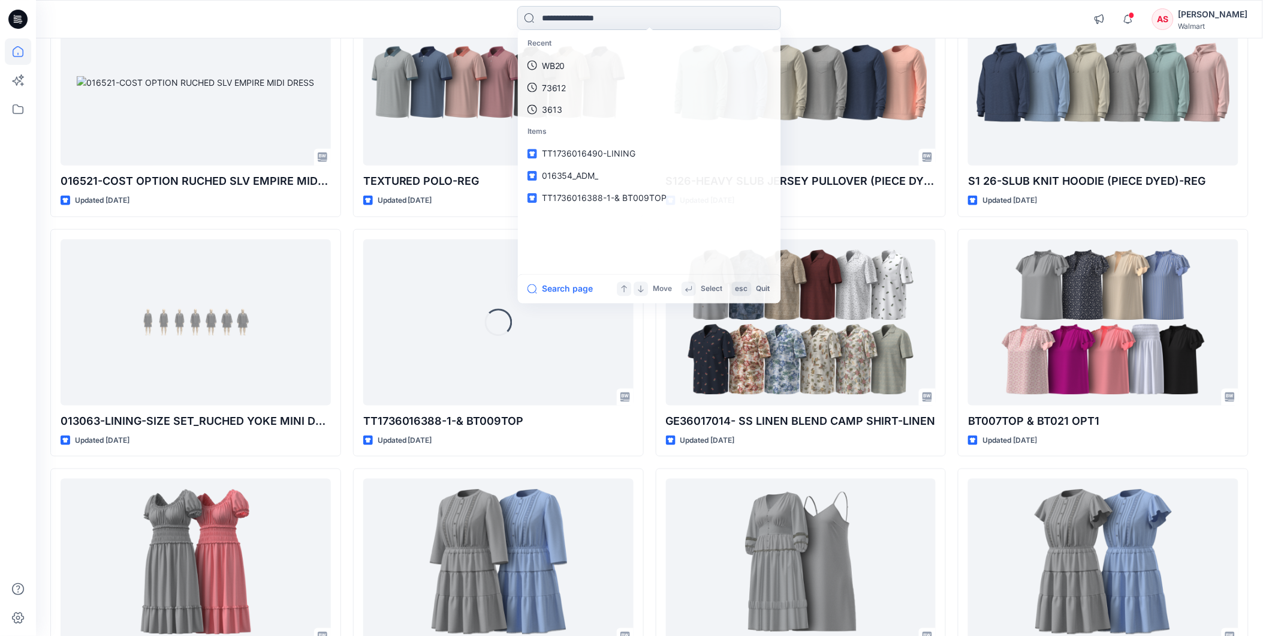
click at [555, 10] on input at bounding box center [649, 18] width 264 height 24
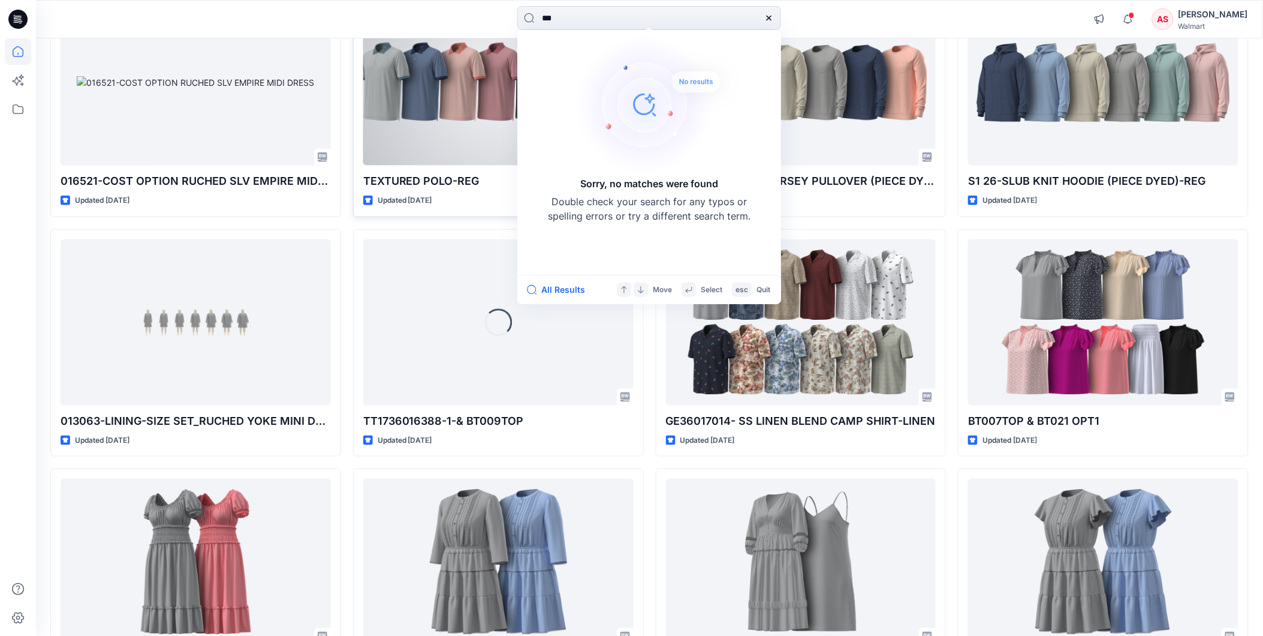
drag, startPoint x: 562, startPoint y: 10, endPoint x: 492, endPoint y: 40, distance: 77.1
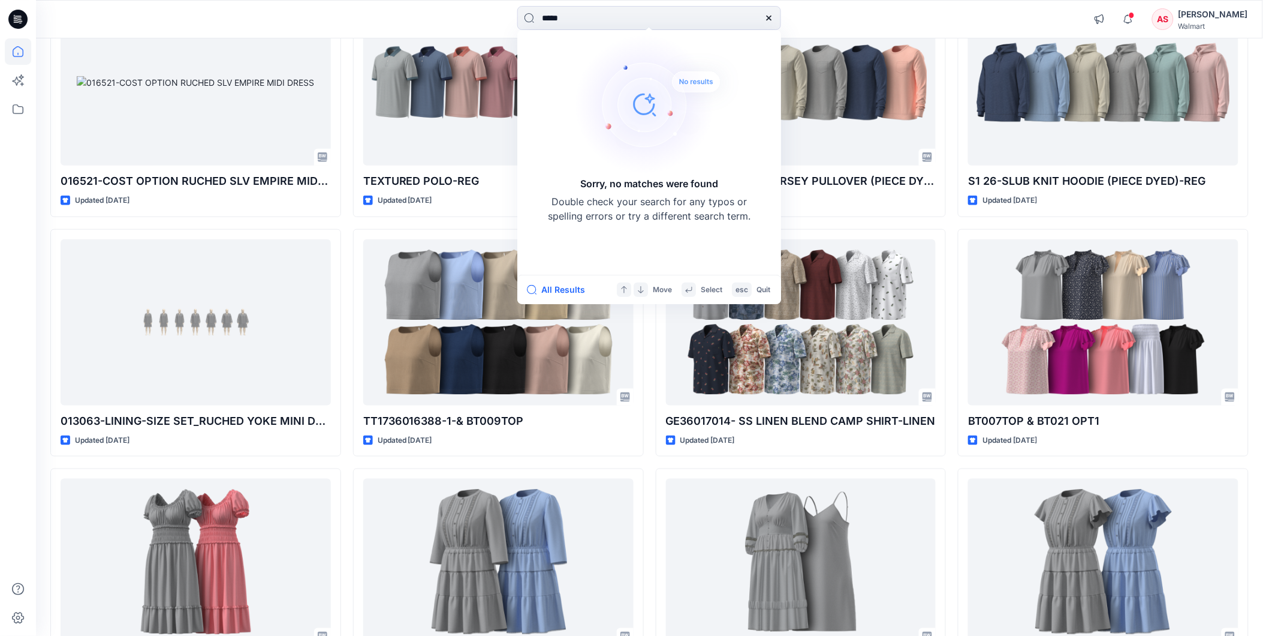
type input "*****"
click at [1204, 13] on div "Annanya Sharma" at bounding box center [1214, 14] width 70 height 14
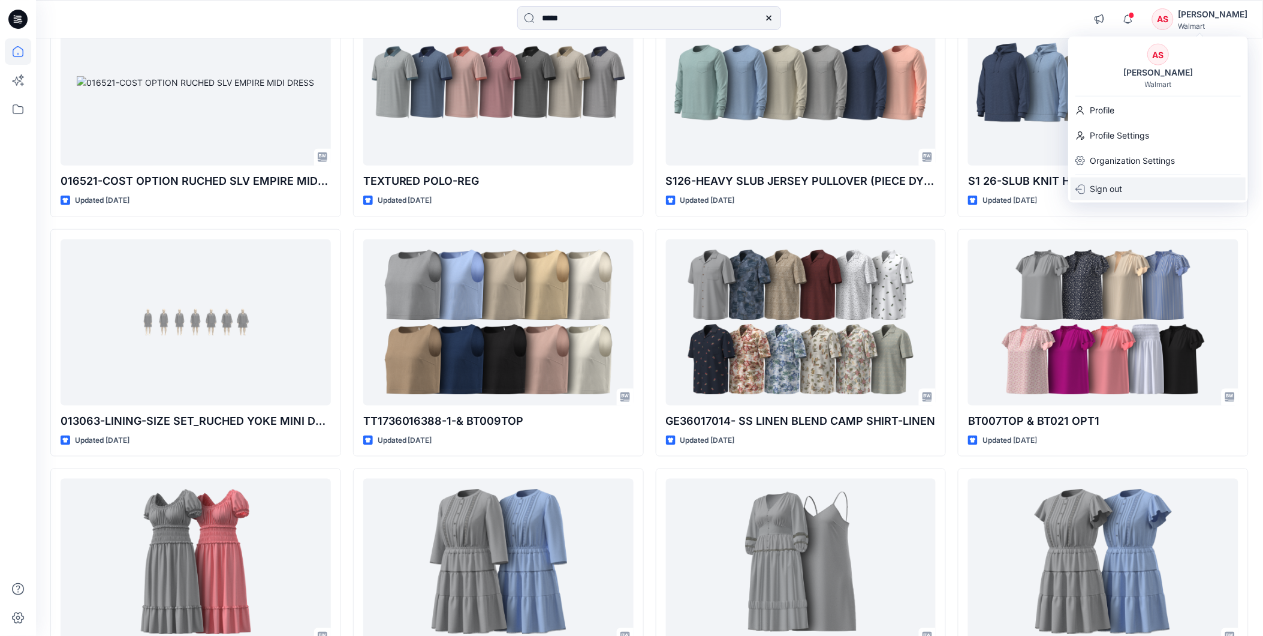
click at [1105, 183] on p "Sign out" at bounding box center [1106, 188] width 32 height 23
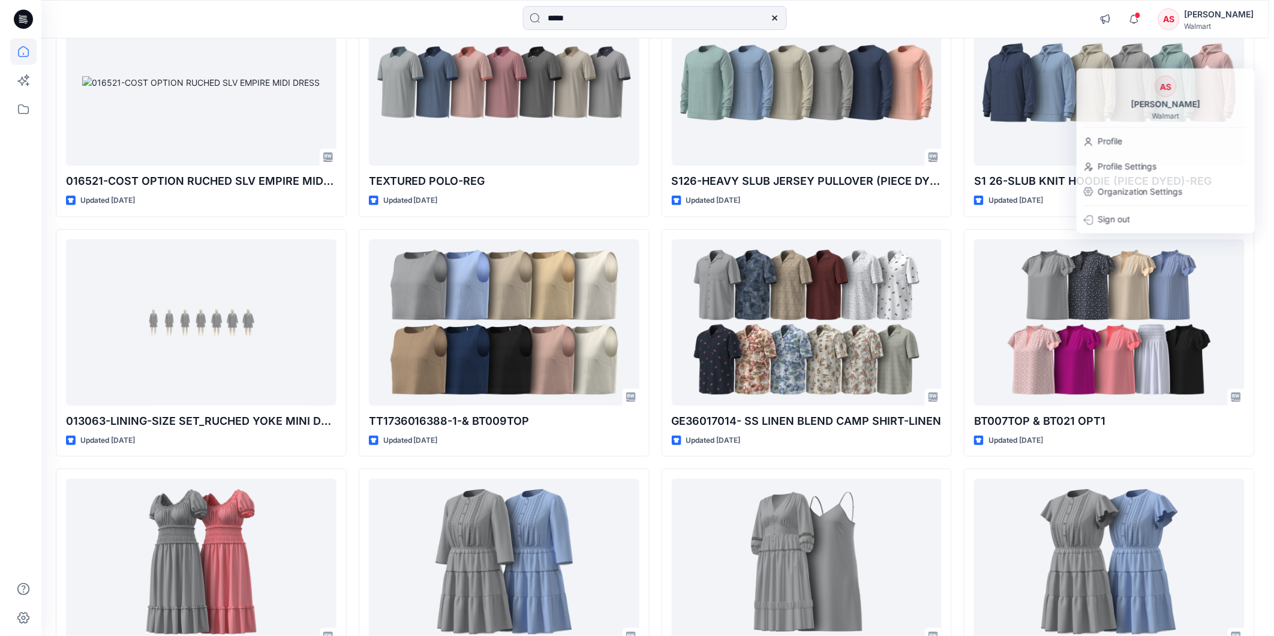
scroll to position [5242, 0]
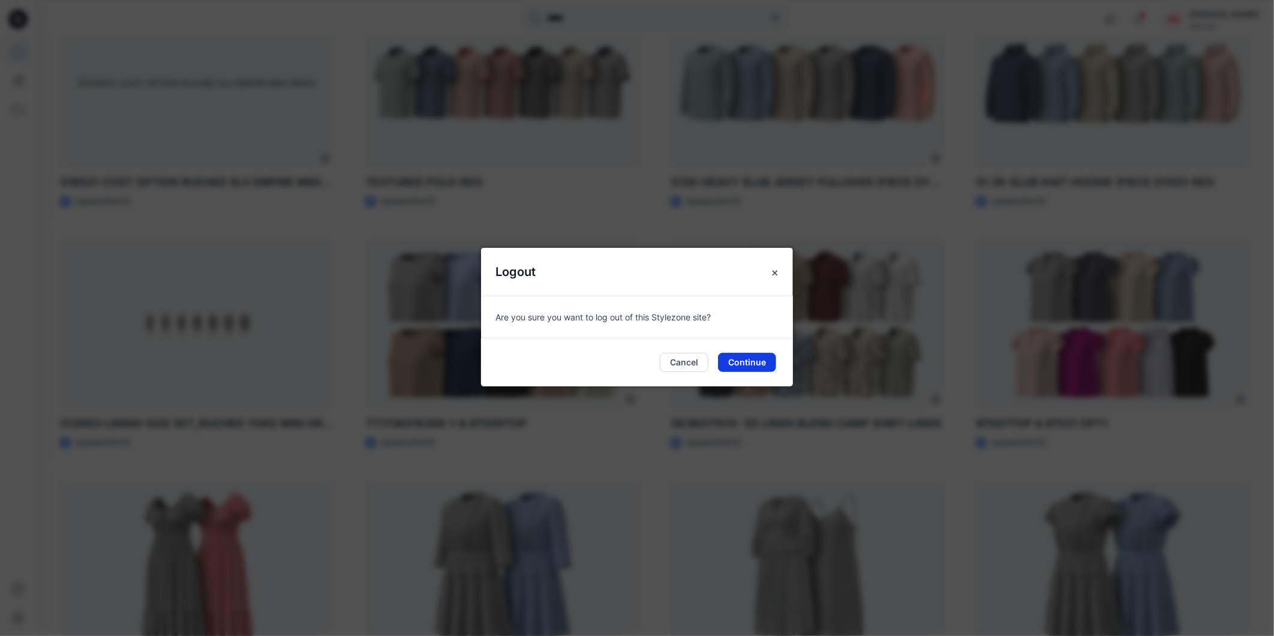
click at [756, 362] on button "Continue" at bounding box center [747, 362] width 58 height 19
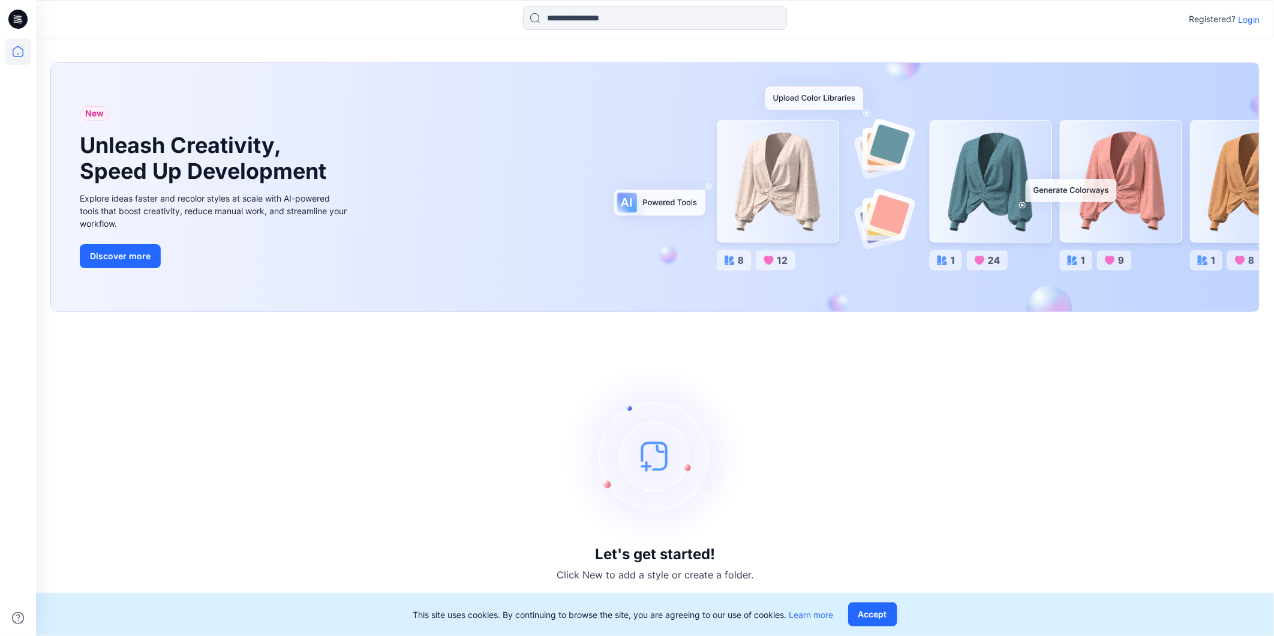
click at [1242, 18] on p "Login" at bounding box center [1249, 19] width 22 height 13
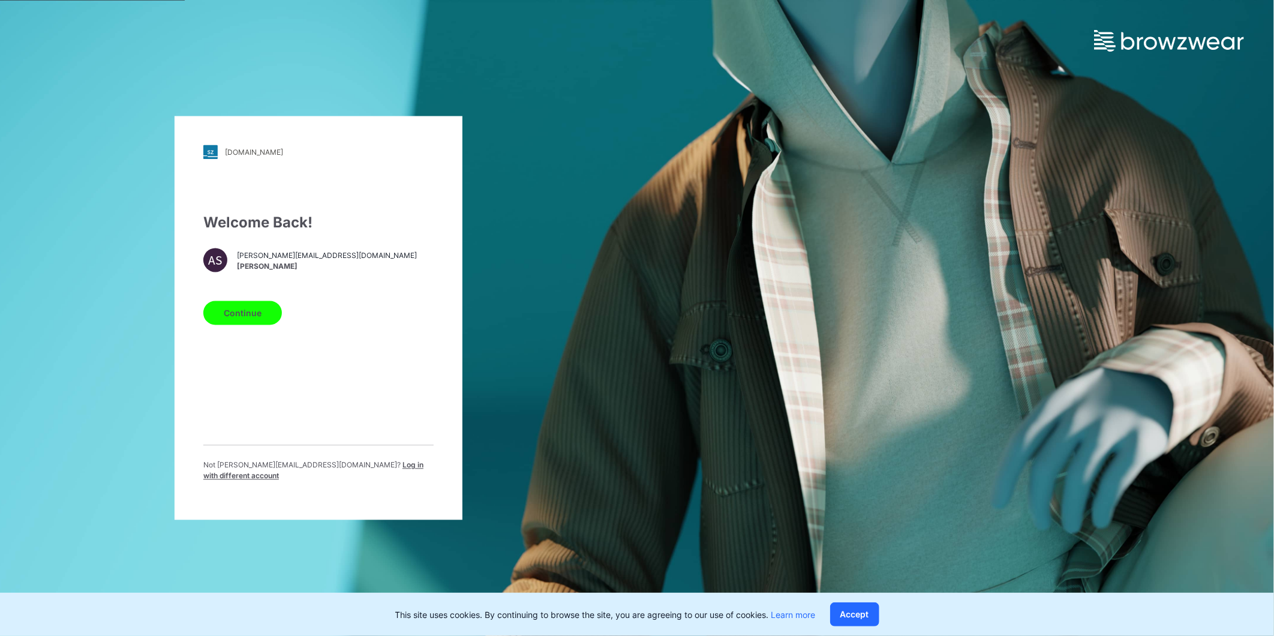
click at [359, 468] on span "Log in with different account" at bounding box center [313, 471] width 220 height 20
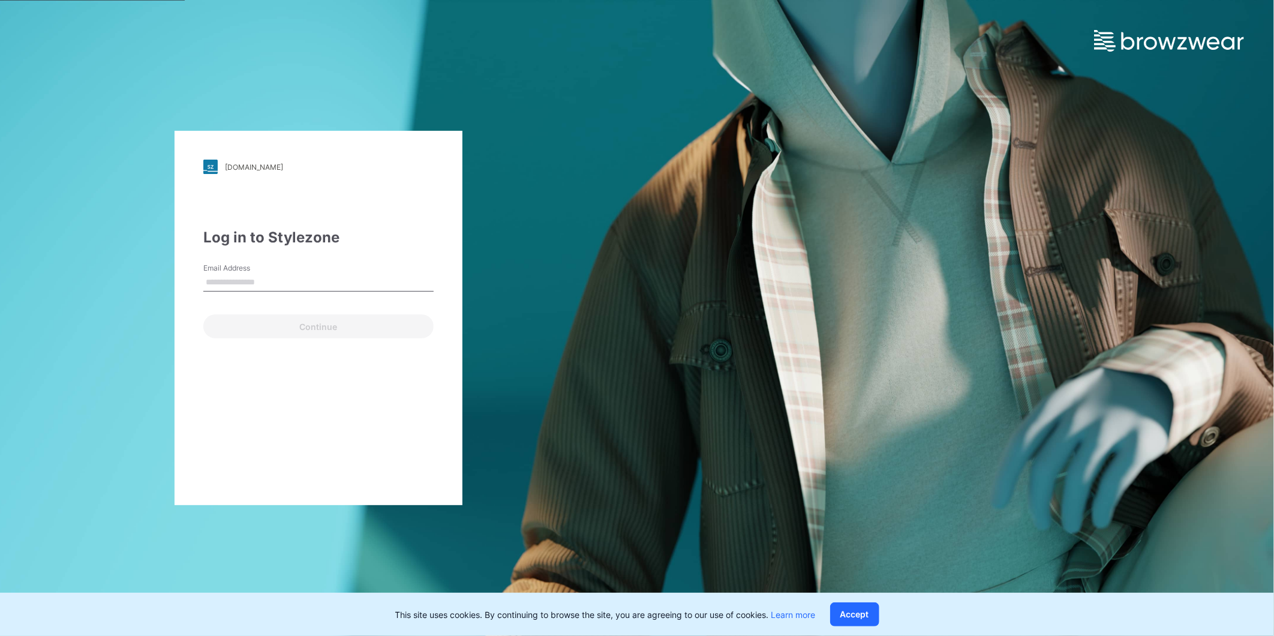
click at [252, 282] on input "Email Address" at bounding box center [318, 282] width 230 height 18
type input "**********"
click at [249, 330] on button "Continue" at bounding box center [318, 326] width 230 height 24
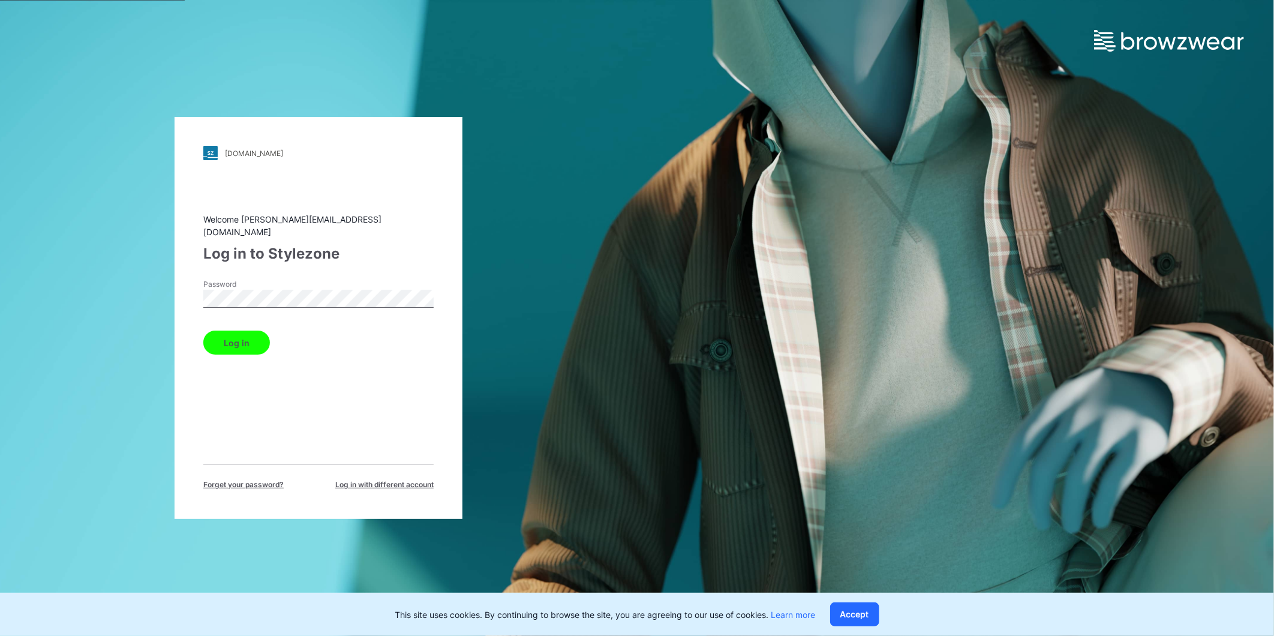
click at [233, 336] on button "Log in" at bounding box center [236, 342] width 67 height 24
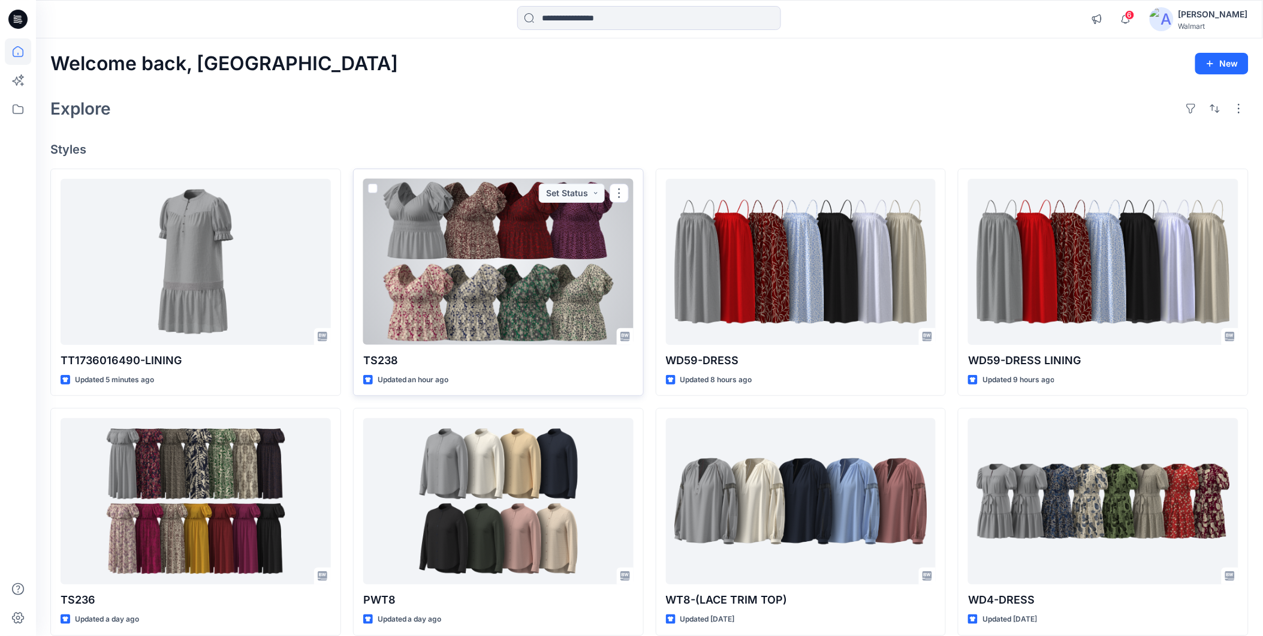
click at [504, 272] on div at bounding box center [498, 262] width 270 height 166
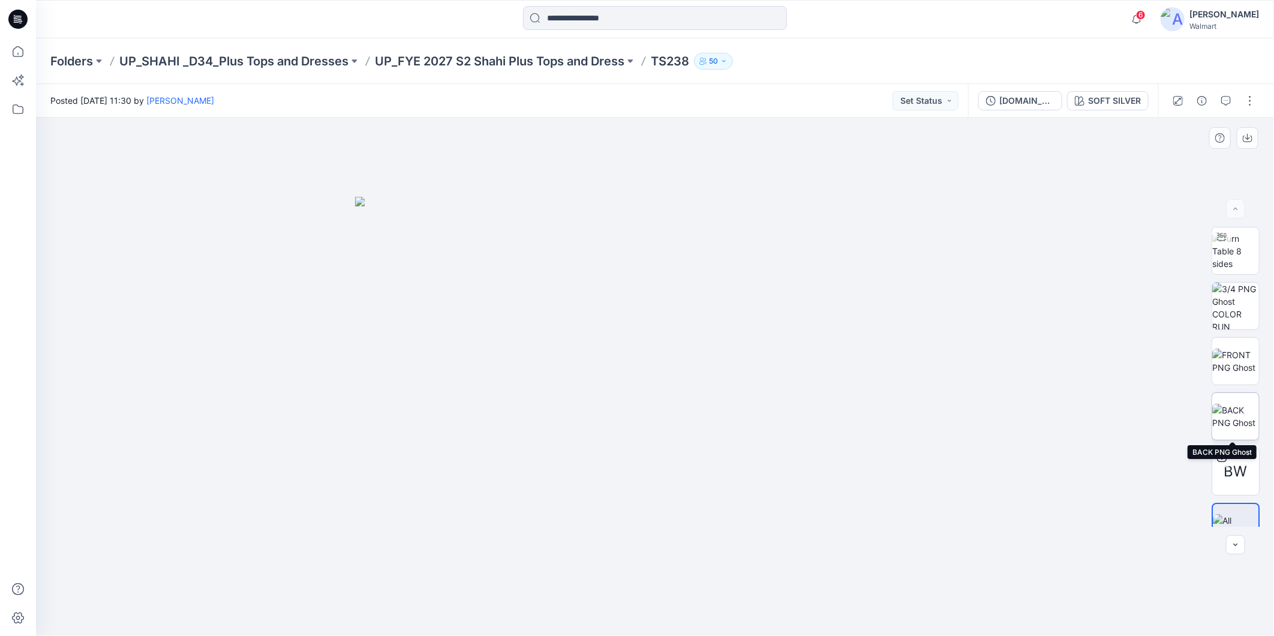
click at [1232, 422] on img at bounding box center [1235, 416] width 47 height 25
click at [20, 51] on icon at bounding box center [18, 51] width 26 height 26
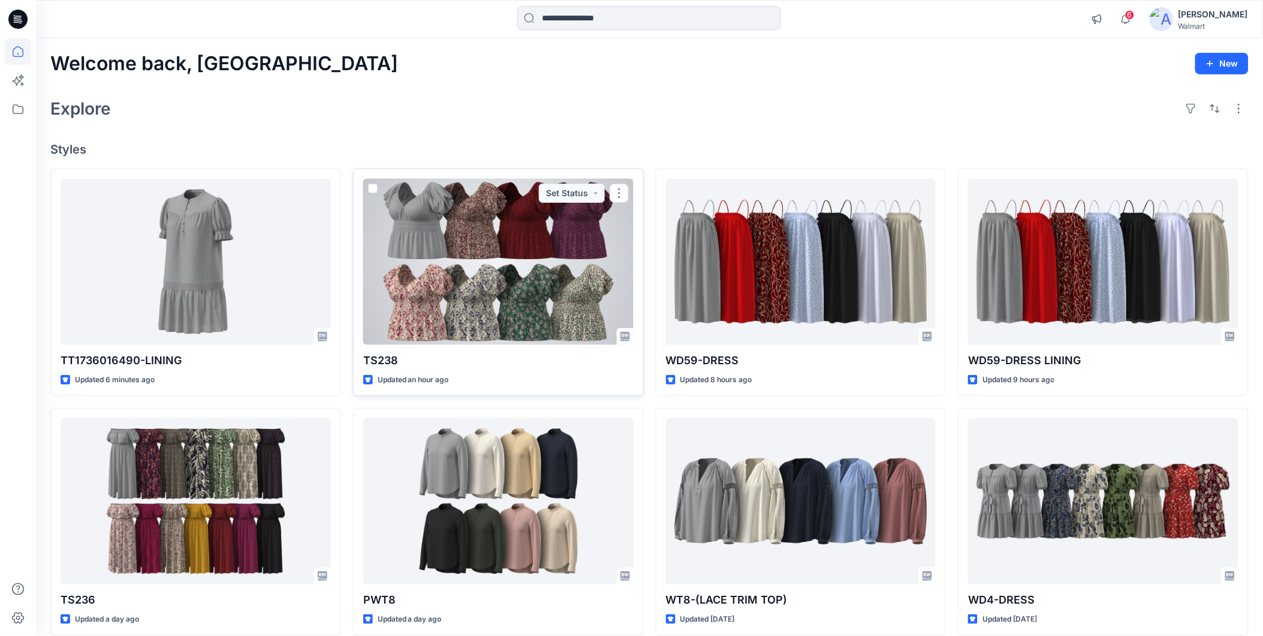
click at [474, 247] on div at bounding box center [498, 262] width 270 height 166
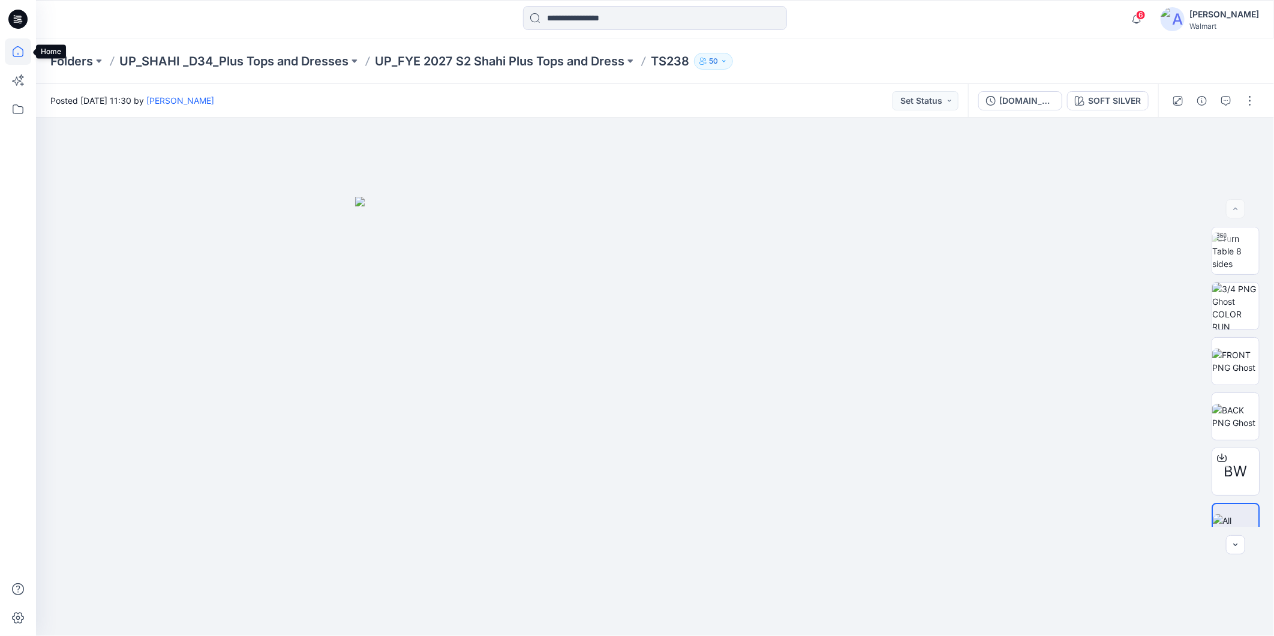
drag, startPoint x: 20, startPoint y: 58, endPoint x: 30, endPoint y: 58, distance: 10.2
click at [20, 58] on icon at bounding box center [18, 51] width 26 height 26
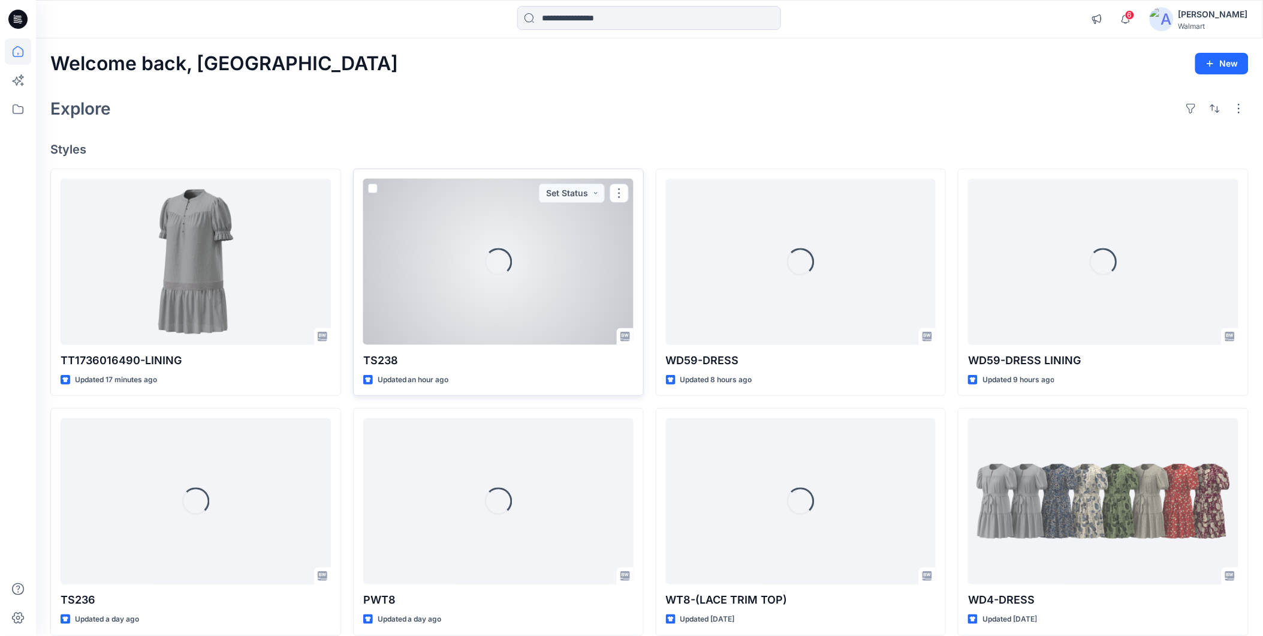
click at [438, 276] on div "Loading..." at bounding box center [498, 262] width 270 height 166
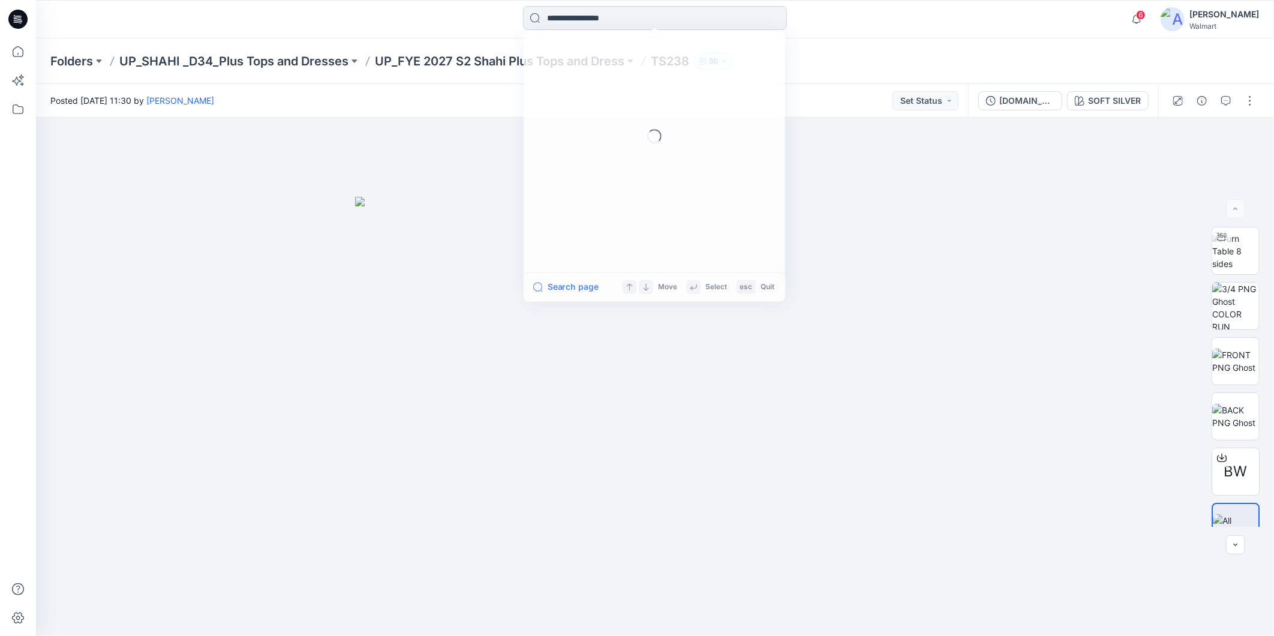
click at [568, 20] on input at bounding box center [655, 18] width 264 height 24
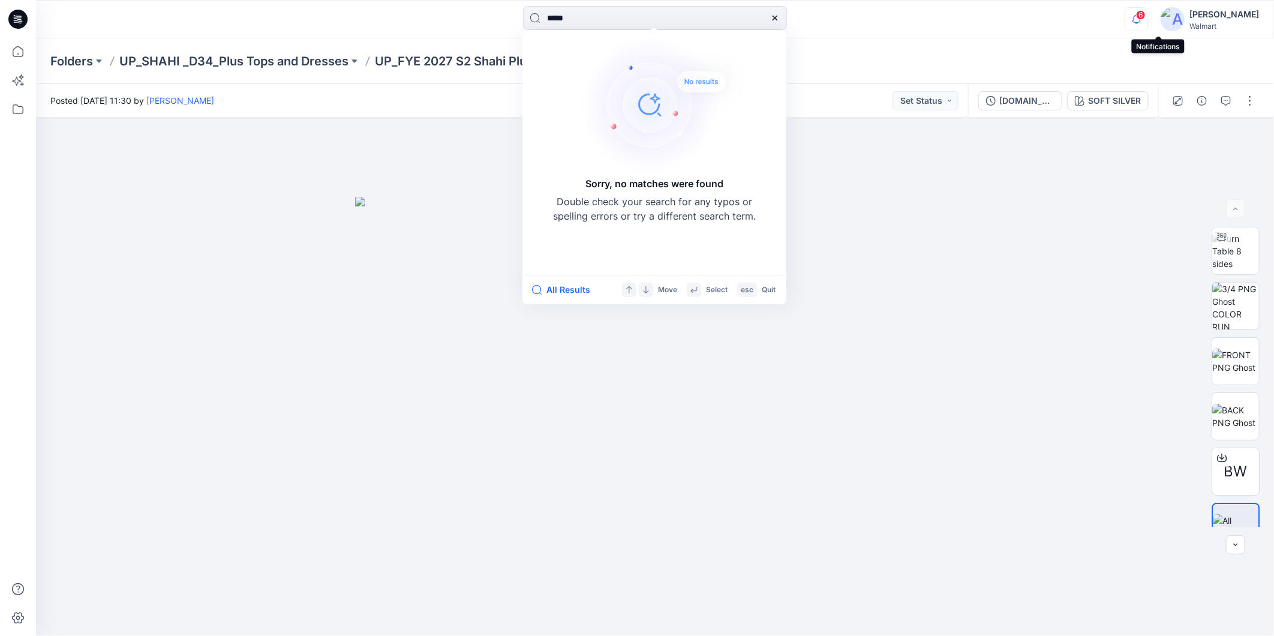
type input "*****"
click at [1148, 16] on icon "button" at bounding box center [1136, 19] width 23 height 24
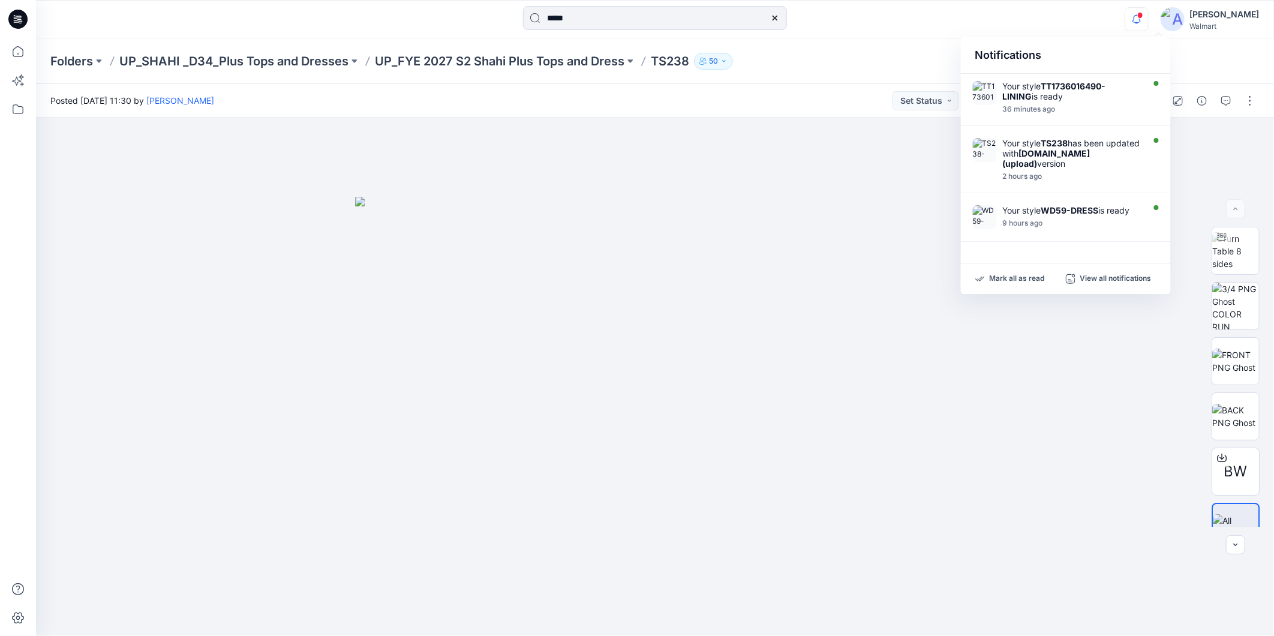
click at [833, 17] on div "*****" at bounding box center [654, 19] width 619 height 26
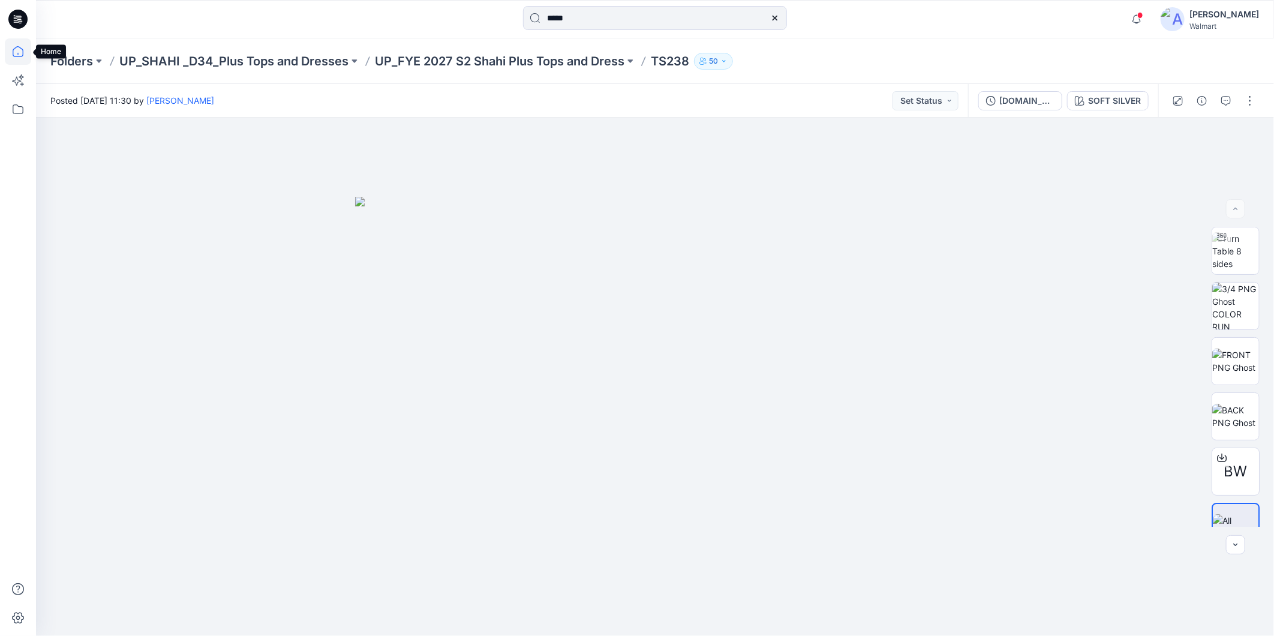
click at [13, 49] on icon at bounding box center [18, 51] width 26 height 26
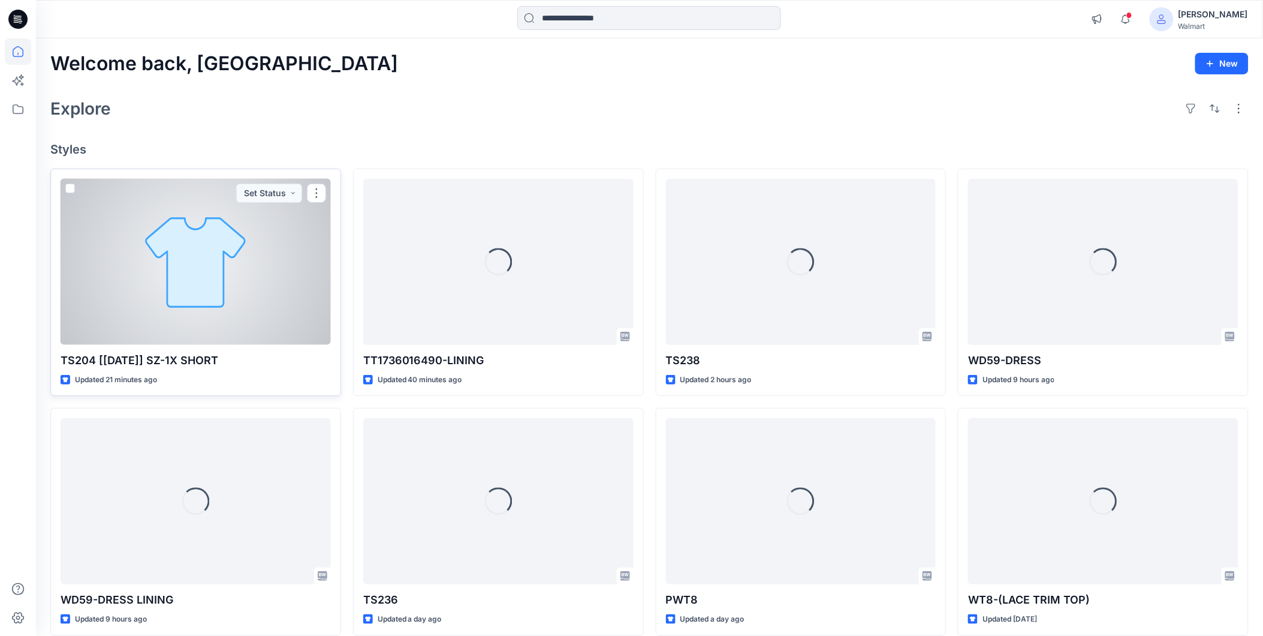
click at [258, 297] on div at bounding box center [196, 262] width 270 height 166
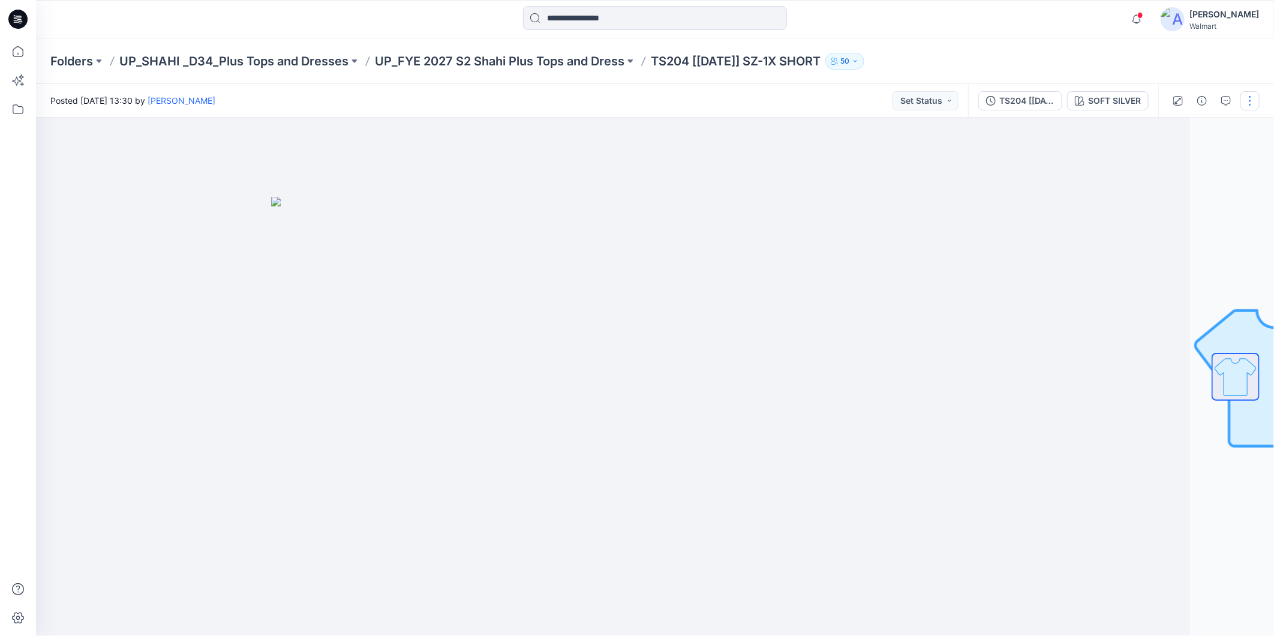
click at [1253, 97] on button "button" at bounding box center [1249, 100] width 19 height 19
click at [1161, 159] on button "Edit" at bounding box center [1199, 162] width 110 height 22
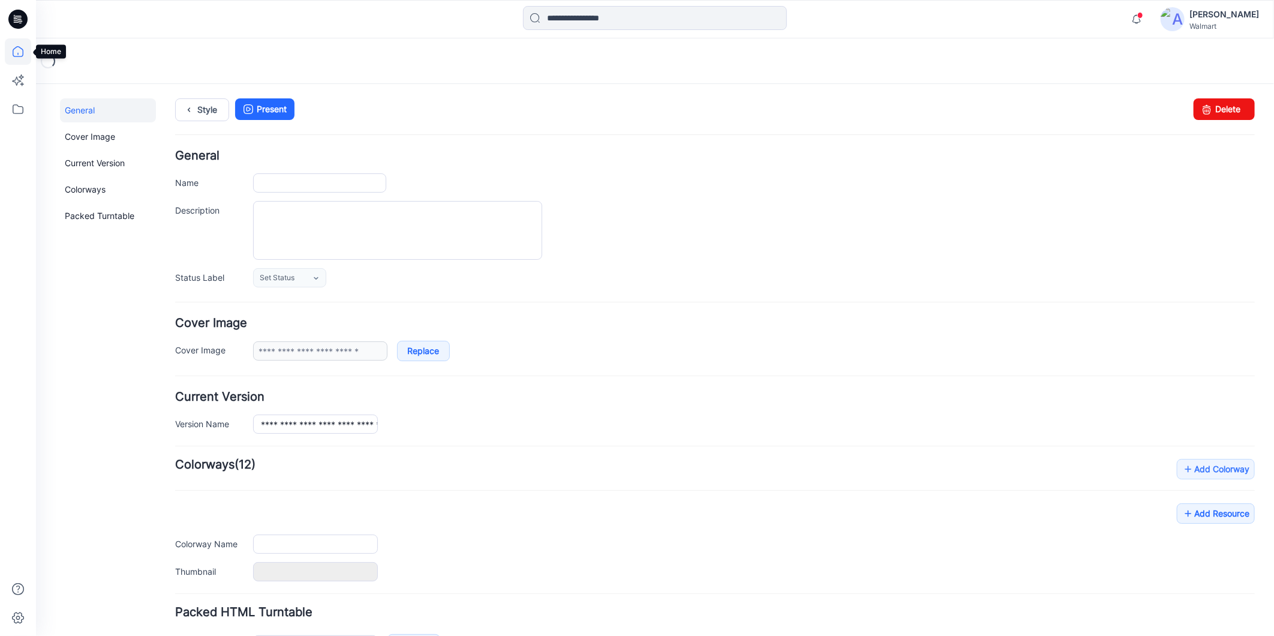
type input "**********"
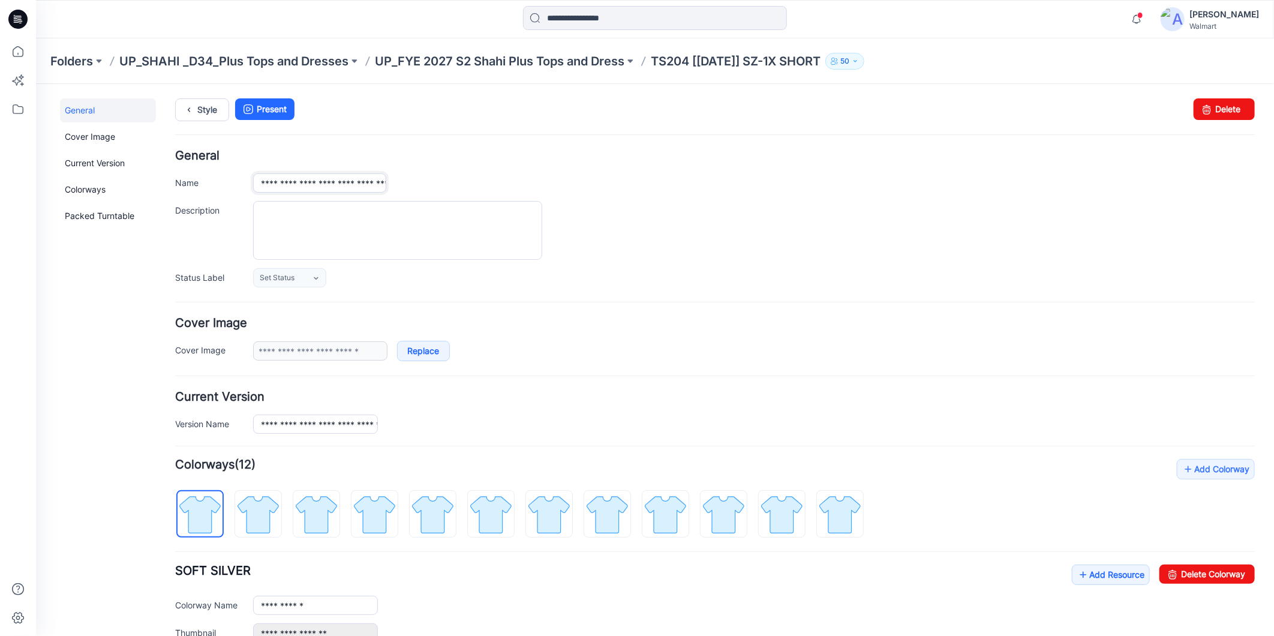
scroll to position [0, 39]
drag, startPoint x: 348, startPoint y: 182, endPoint x: 398, endPoint y: 186, distance: 49.3
click at [398, 186] on div "**********" at bounding box center [752, 182] width 1001 height 19
type input "**********"
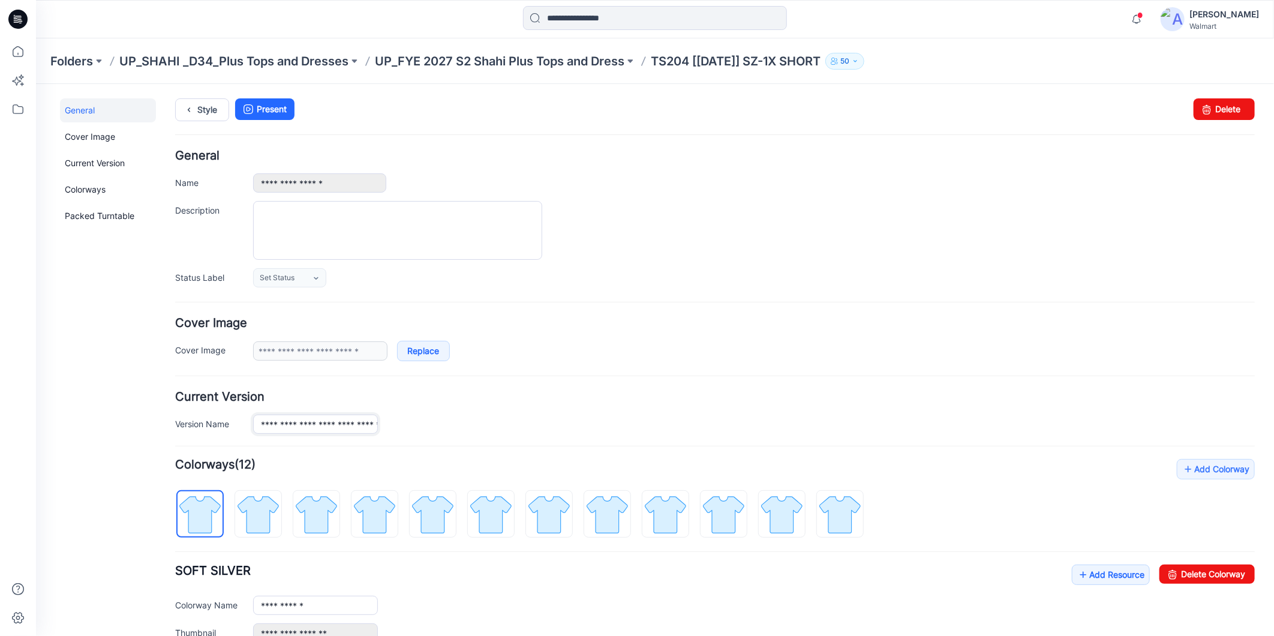
scroll to position [0, 48]
drag, startPoint x: 338, startPoint y: 426, endPoint x: 395, endPoint y: 439, distance: 58.5
click at [395, 439] on form "**********" at bounding box center [713, 452] width 1079 height 606
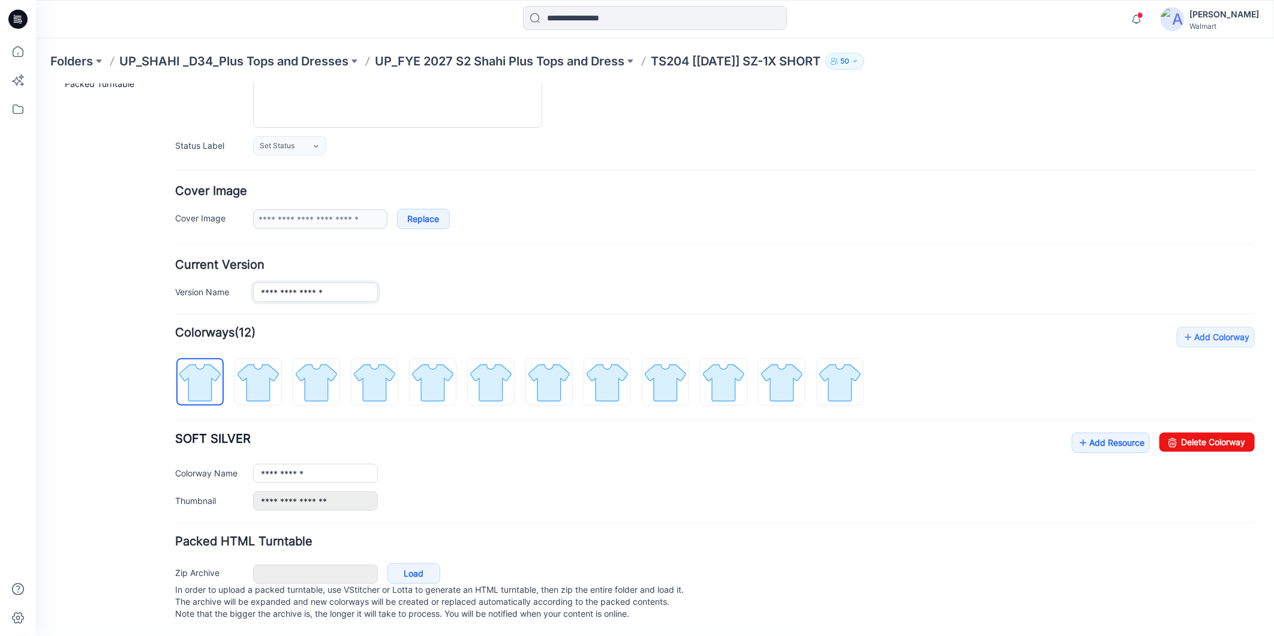
scroll to position [146, 0]
type input "**********"
click at [23, 55] on icon at bounding box center [18, 51] width 11 height 11
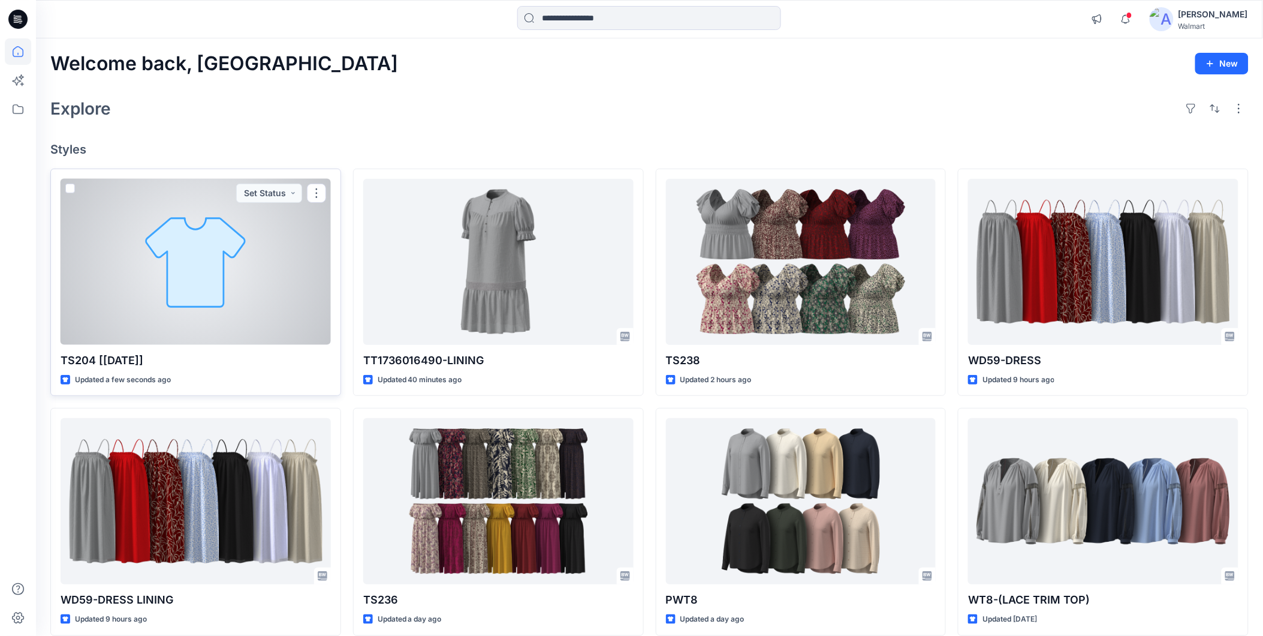
click at [122, 284] on div at bounding box center [196, 262] width 270 height 166
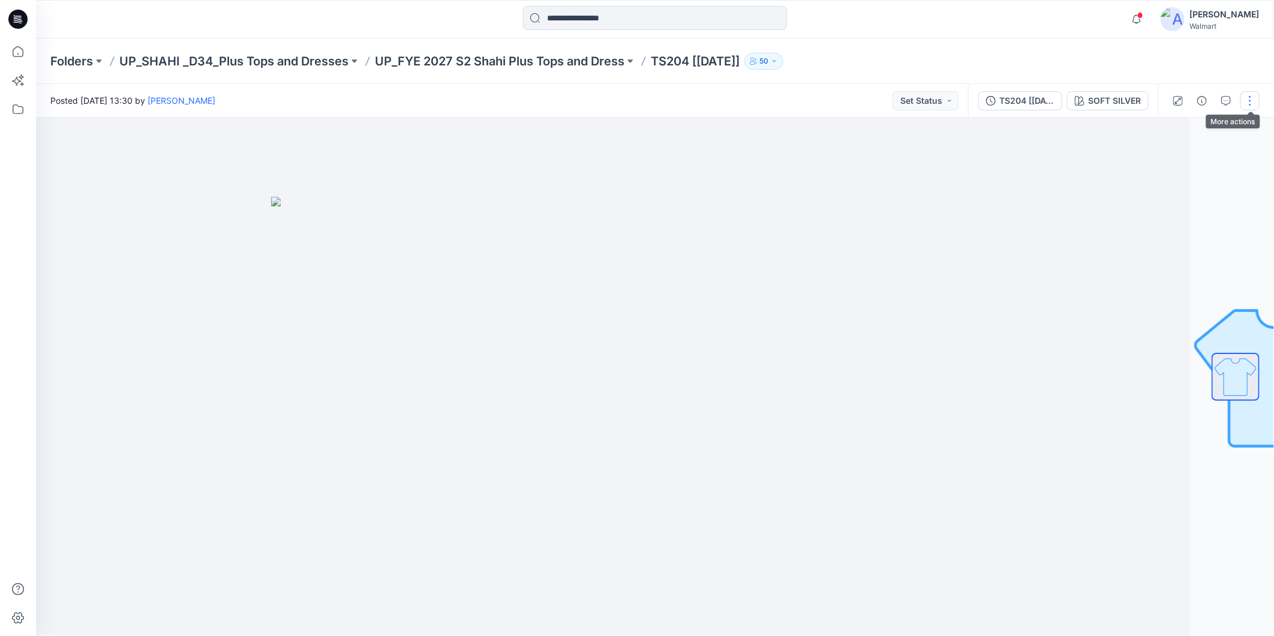
click at [1249, 103] on button "button" at bounding box center [1249, 100] width 19 height 19
click at [1169, 157] on p "Edit" at bounding box center [1173, 161] width 15 height 13
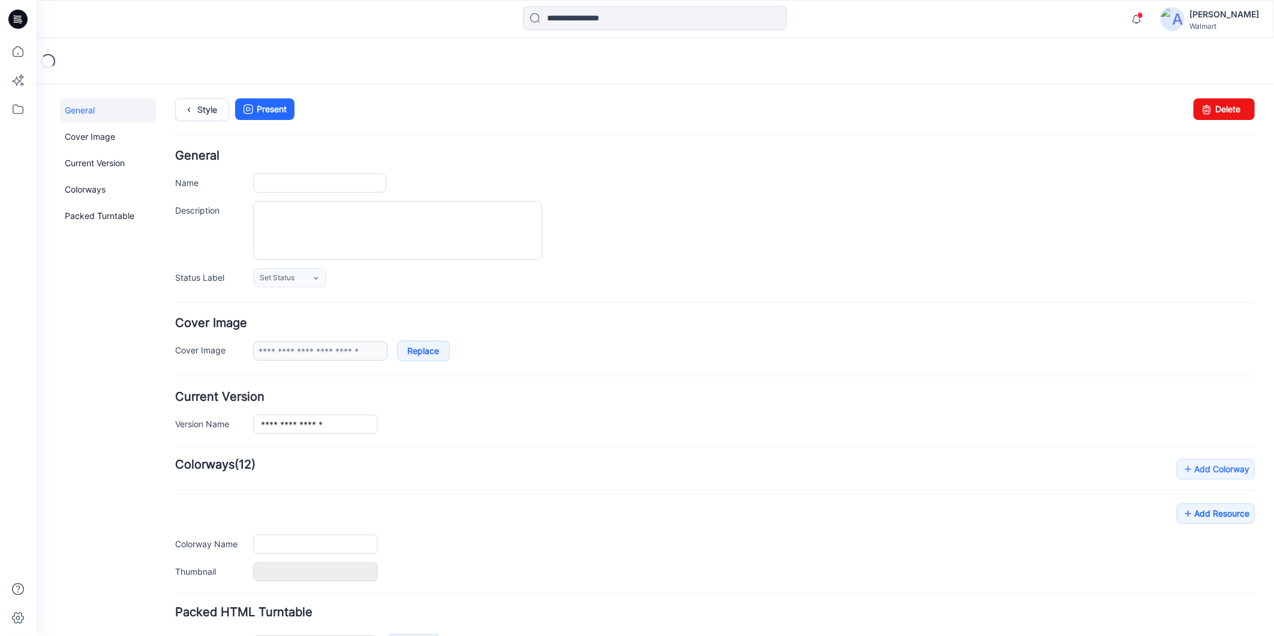
type input "**********"
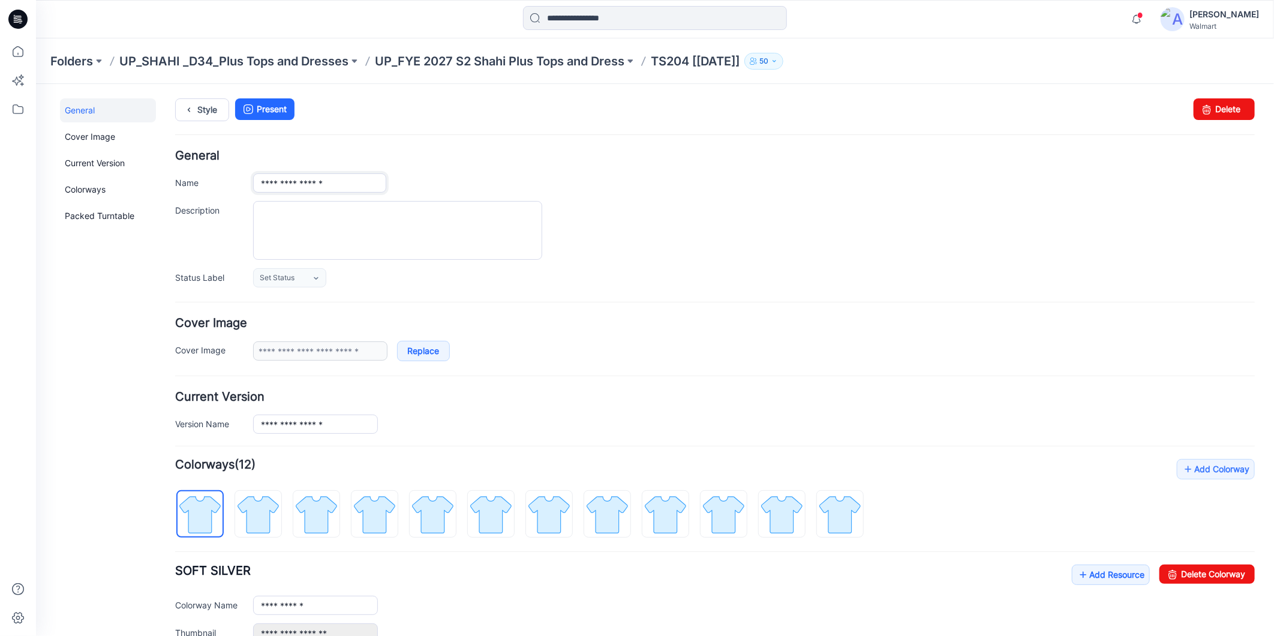
drag, startPoint x: 288, startPoint y: 183, endPoint x: 347, endPoint y: 188, distance: 59.0
click at [347, 188] on input "**********" at bounding box center [318, 182] width 133 height 19
type input "*****"
drag, startPoint x: 289, startPoint y: 425, endPoint x: 345, endPoint y: 430, distance: 56.6
click at [345, 430] on input "**********" at bounding box center [314, 423] width 125 height 19
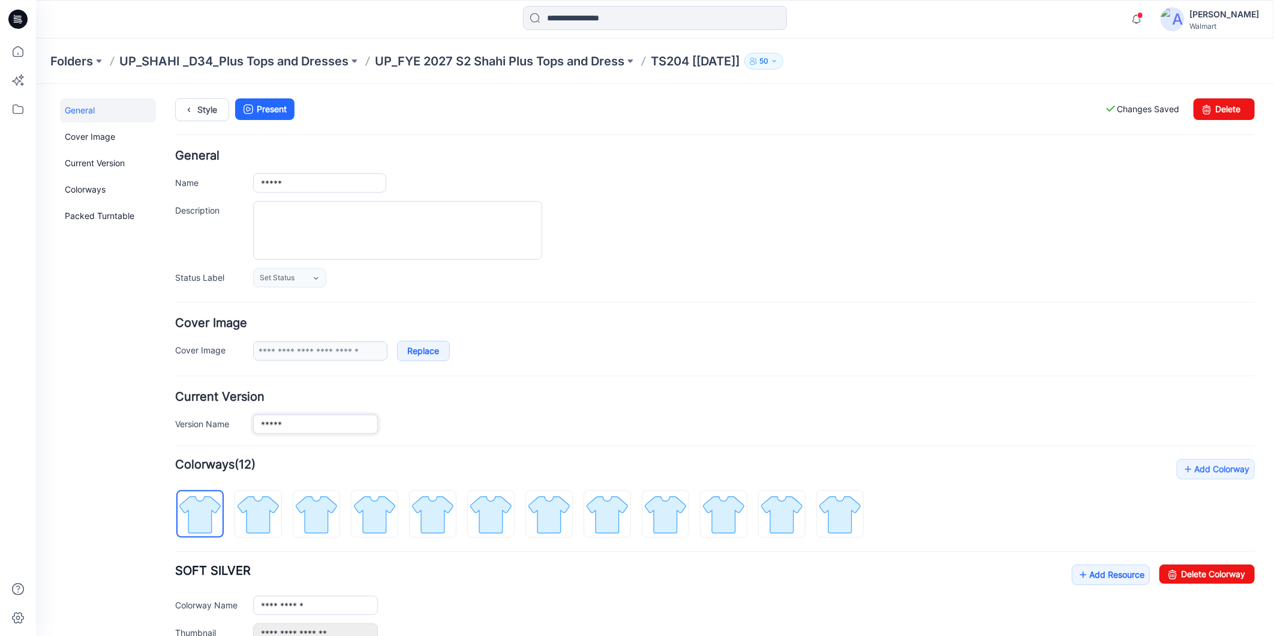
type input "*****"
click at [817, 248] on div at bounding box center [752, 229] width 1001 height 59
click at [20, 46] on icon at bounding box center [18, 51] width 26 height 26
